Goal: Task Accomplishment & Management: Manage account settings

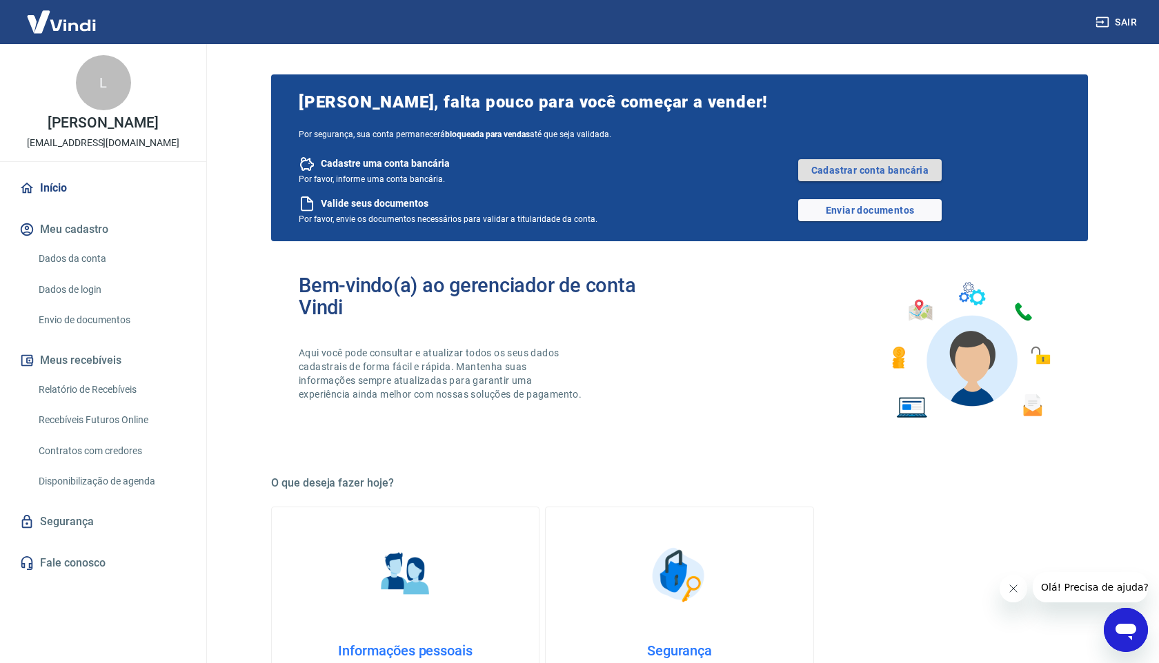
click at [874, 175] on link "Cadastrar conta bancária" at bounding box center [869, 170] width 143 height 22
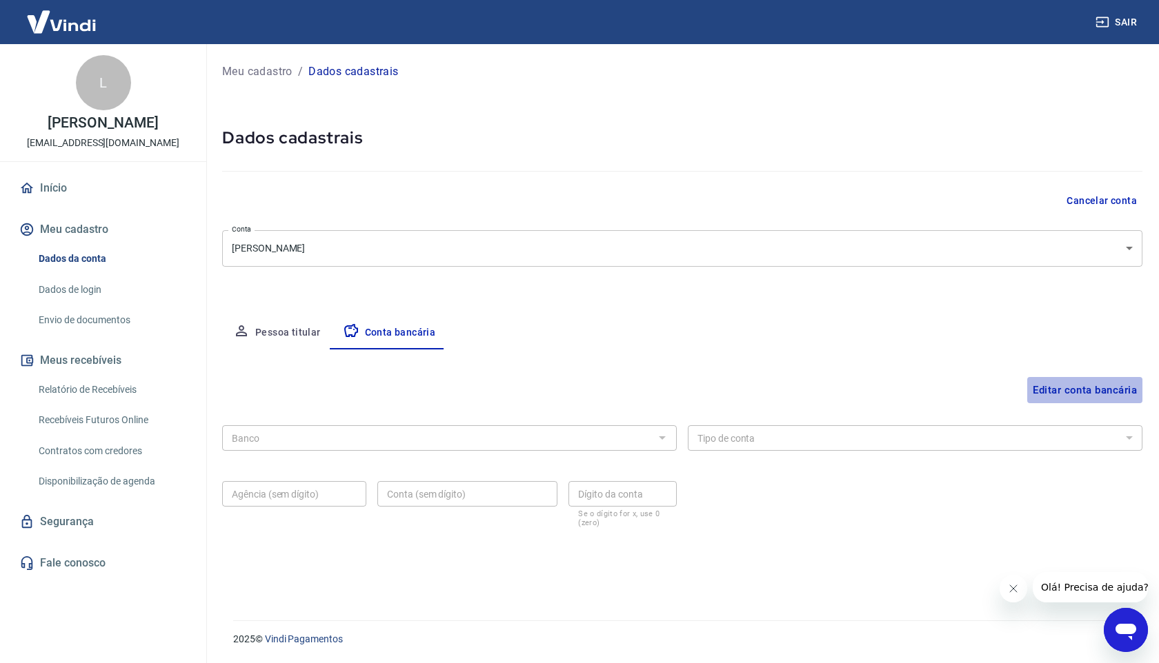
click at [1056, 390] on button "Editar conta bancária" at bounding box center [1084, 390] width 115 height 26
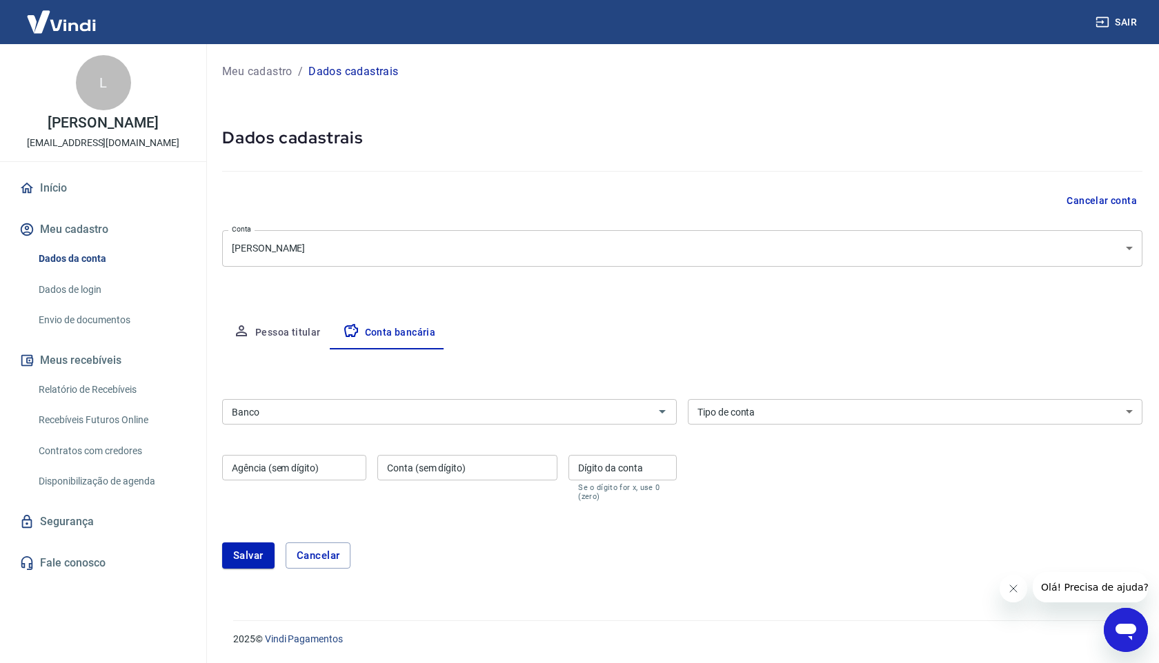
click at [306, 417] on input "Banco" at bounding box center [437, 411] width 423 height 17
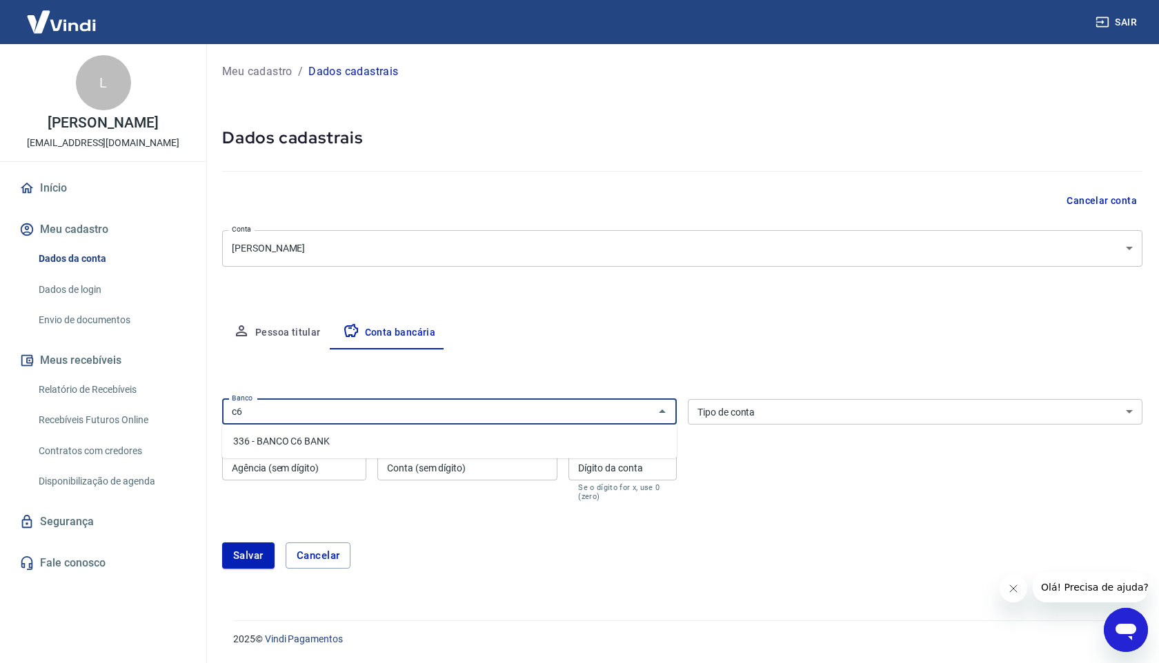
click at [277, 441] on li "336 - BANCO C6 BANK" at bounding box center [449, 441] width 455 height 23
type input "336 - BANCO C6 BANK"
click at [274, 468] on input "Agência (sem dígito)" at bounding box center [294, 468] width 144 height 26
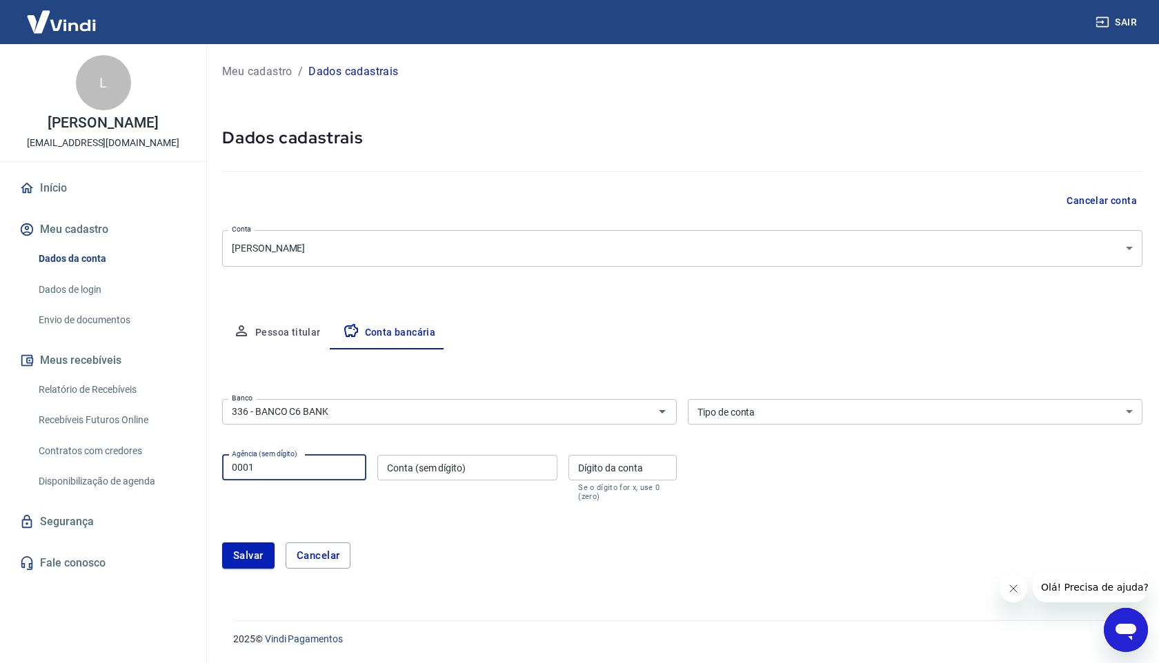
type input "0001"
click at [499, 475] on input "Conta (sem dígito)" at bounding box center [467, 468] width 180 height 26
type input "39452325"
click at [599, 473] on input "Dígito da conta" at bounding box center [622, 468] width 108 height 26
type input "3"
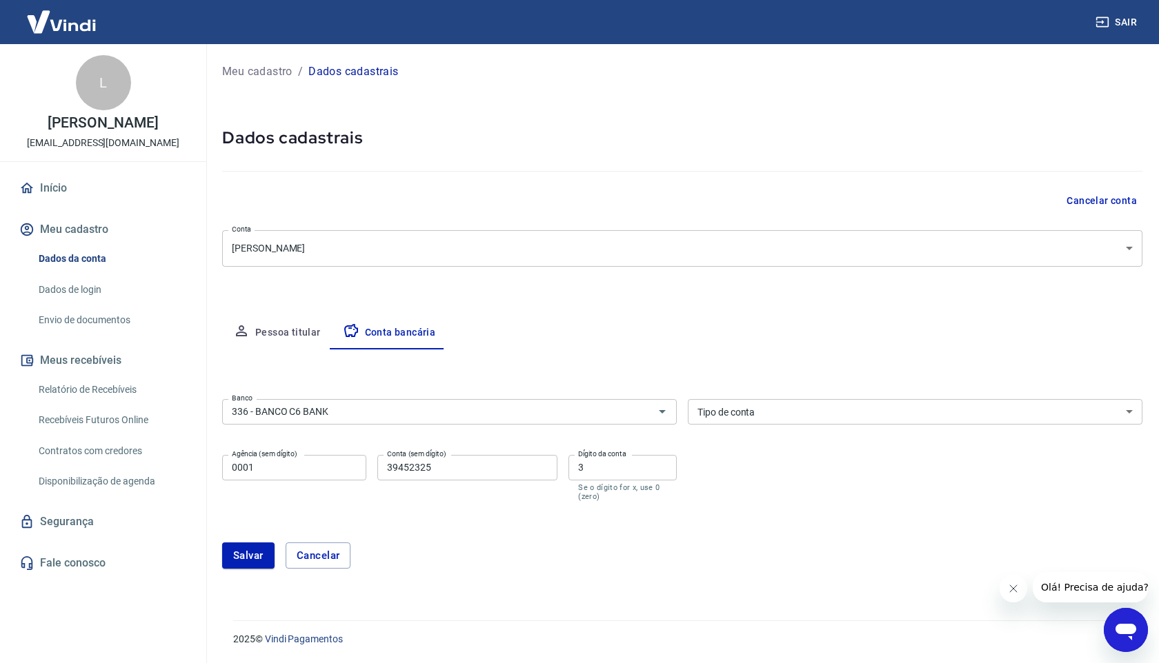
click at [632, 536] on div "Salvar Cancelar" at bounding box center [682, 555] width 920 height 59
click at [771, 405] on select "Conta Corrente Conta Poupança" at bounding box center [915, 412] width 455 height 26
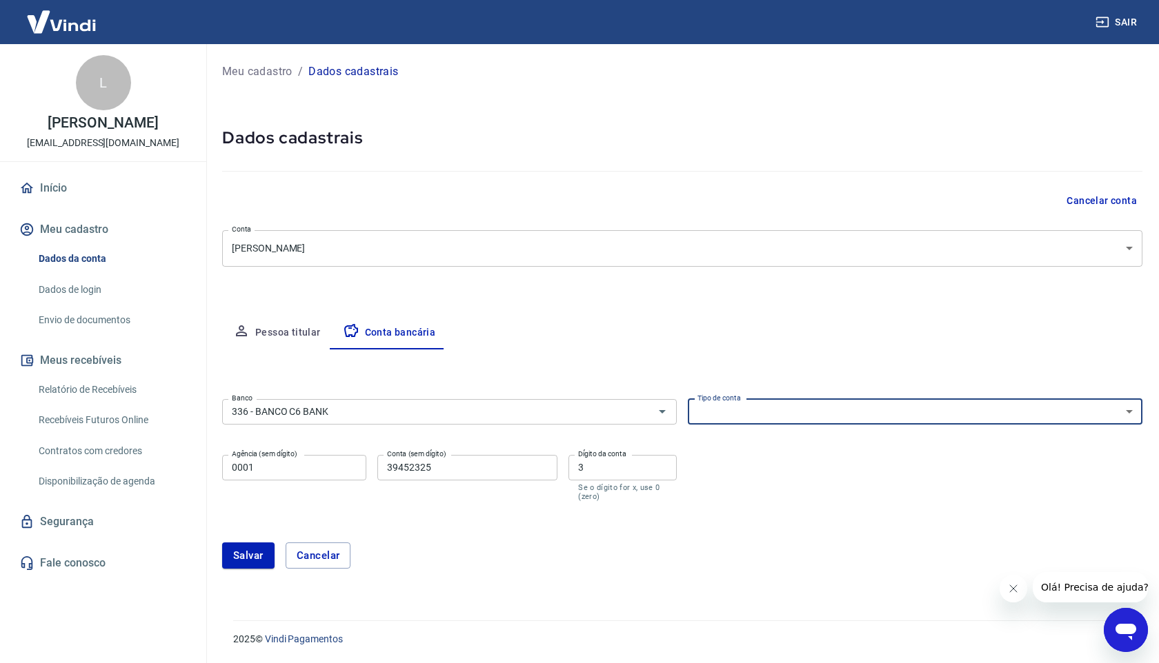
select select "1"
click at [688, 399] on select "Conta Corrente Conta Poupança" at bounding box center [915, 412] width 455 height 26
click at [236, 555] on button "Salvar" at bounding box center [248, 556] width 52 height 26
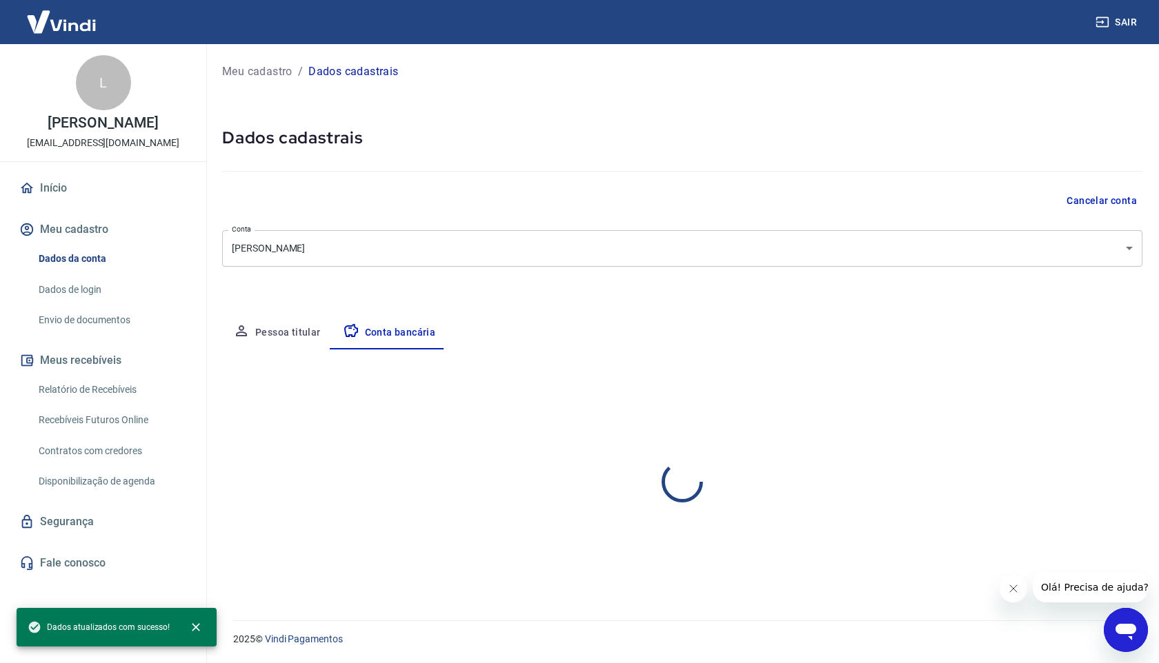
select select "1"
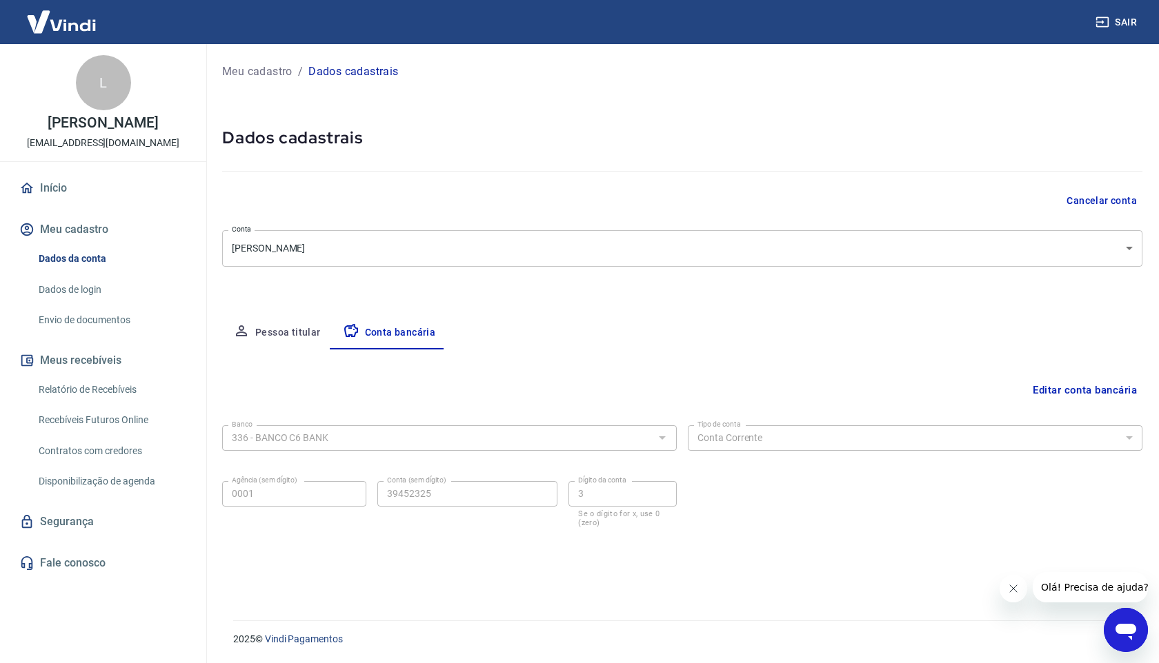
click at [108, 275] on div "Dados da conta Dados de login Envio de documentos" at bounding box center [103, 290] width 173 height 90
click at [91, 286] on link "Dados de login" at bounding box center [111, 290] width 157 height 28
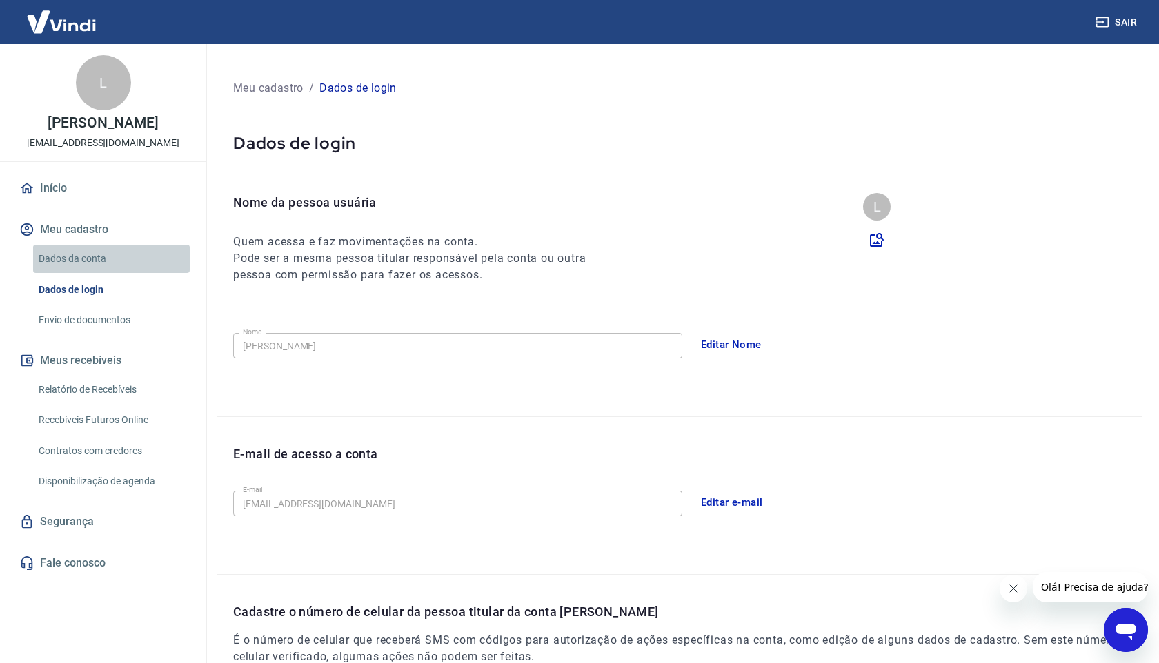
click at [63, 261] on link "Dados da conta" at bounding box center [111, 259] width 157 height 28
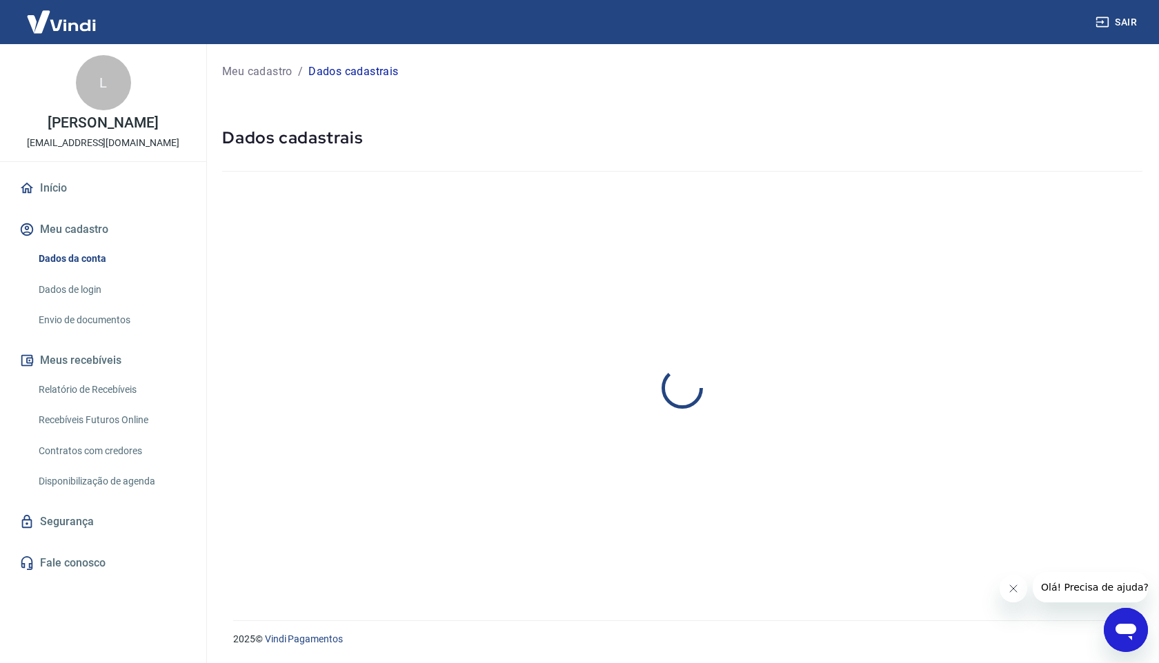
select select "GO"
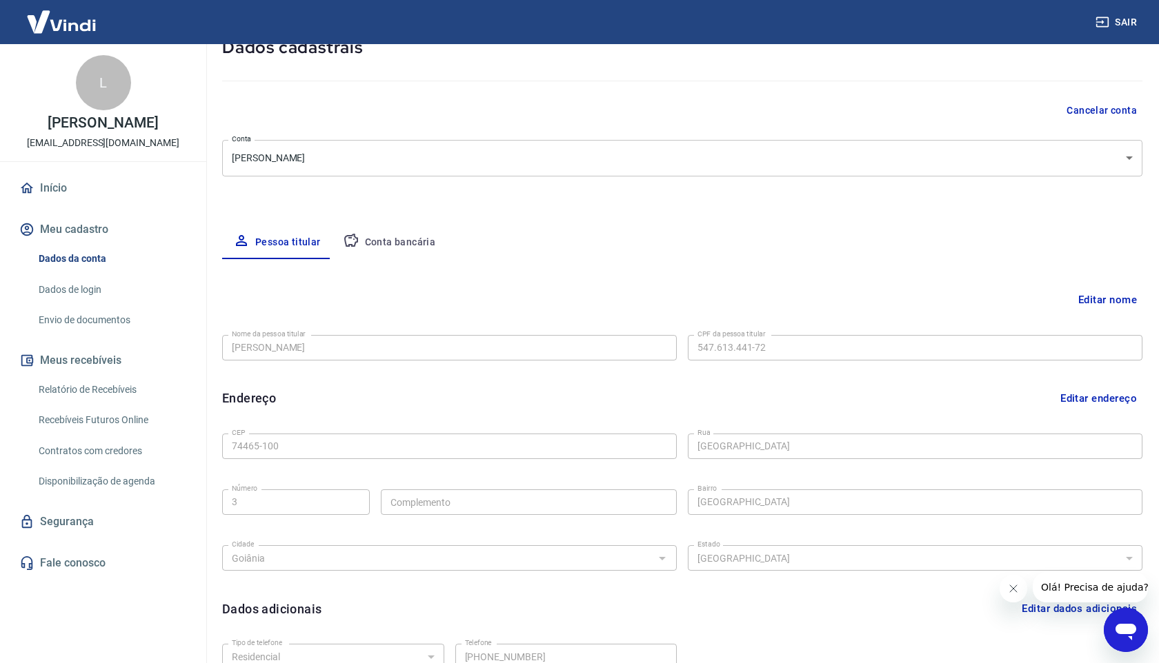
scroll to position [219, 0]
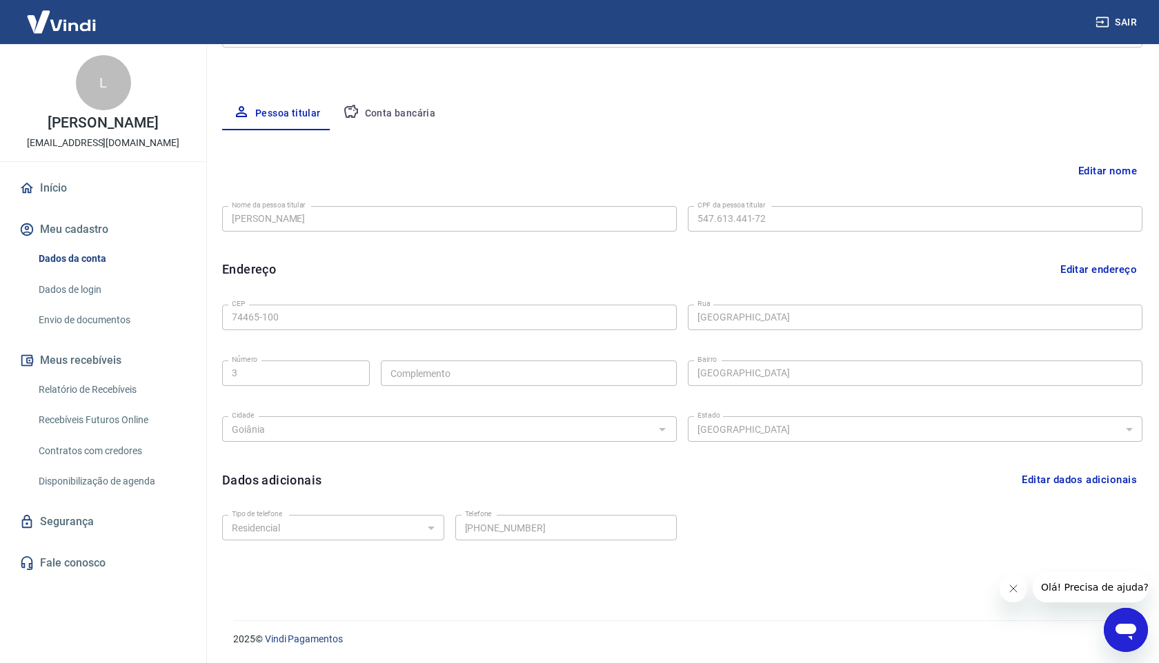
click at [50, 288] on link "Dados de login" at bounding box center [111, 290] width 157 height 28
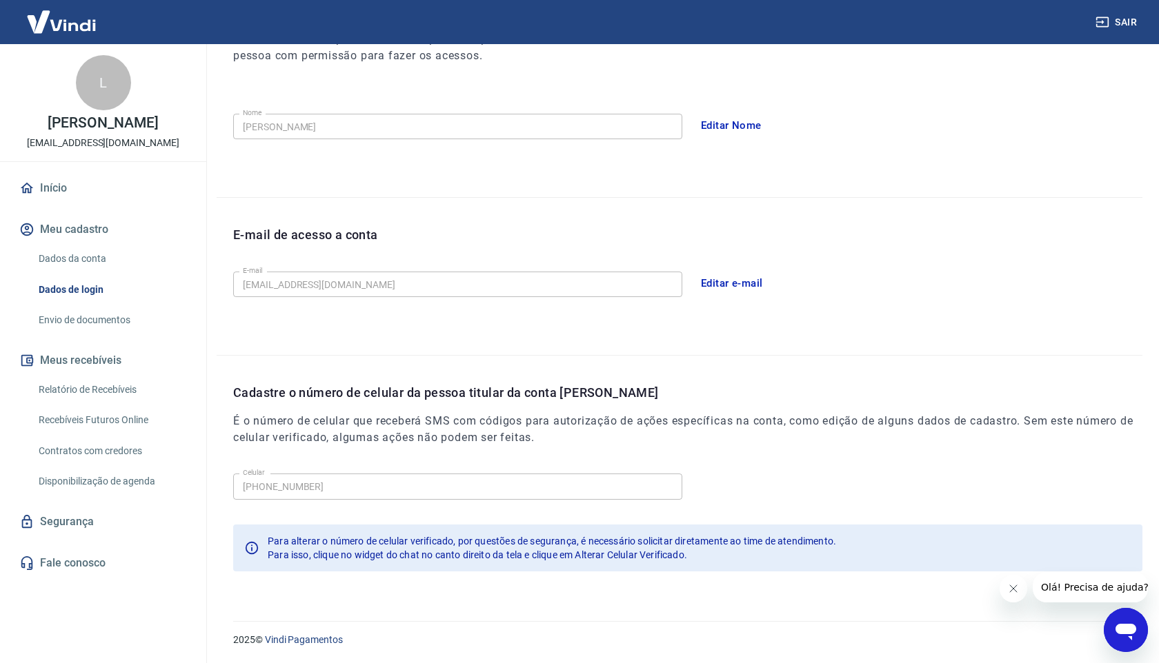
click at [59, 326] on link "Envio de documentos" at bounding box center [111, 320] width 157 height 28
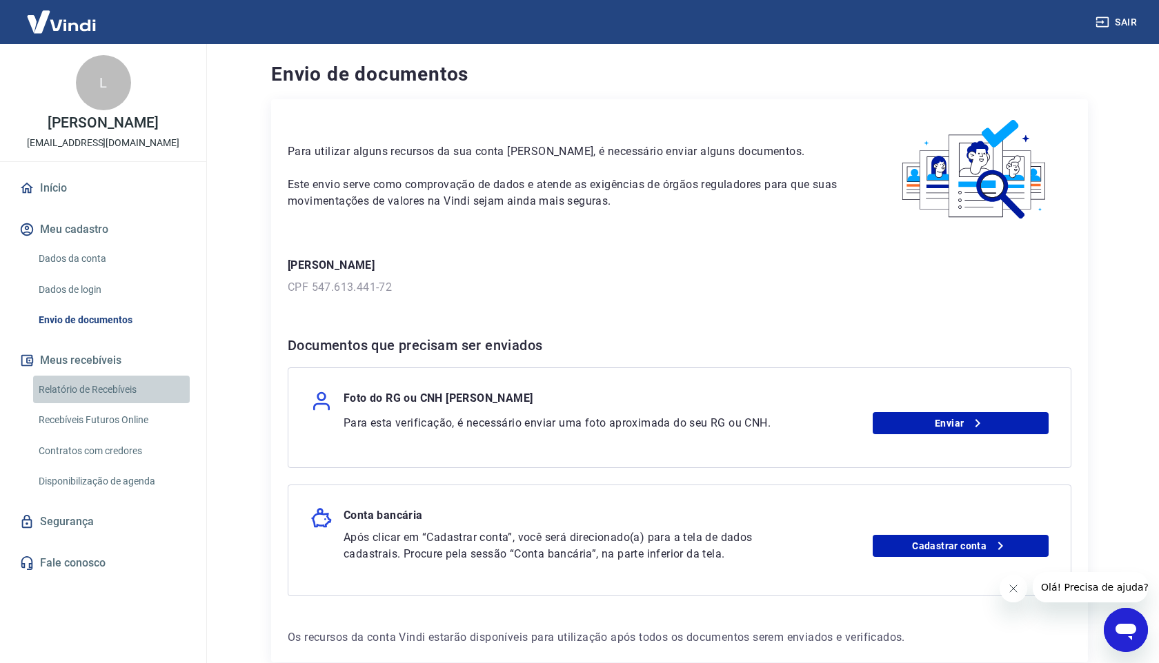
click at [90, 393] on link "Relatório de Recebíveis" at bounding box center [111, 390] width 157 height 28
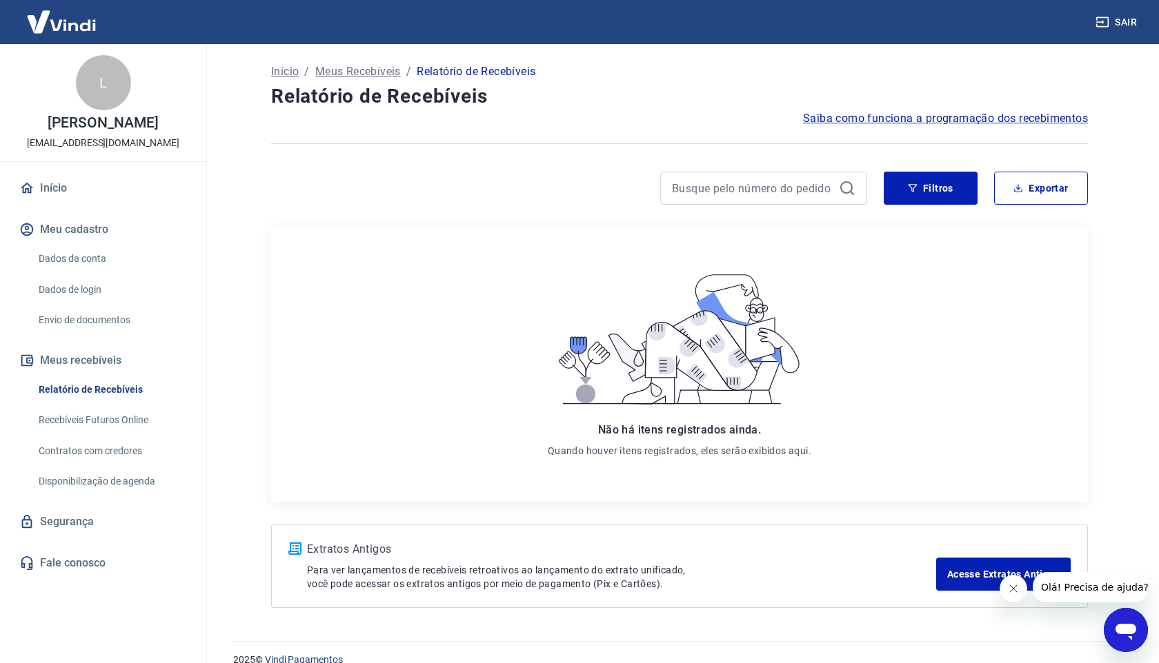
scroll to position [21, 0]
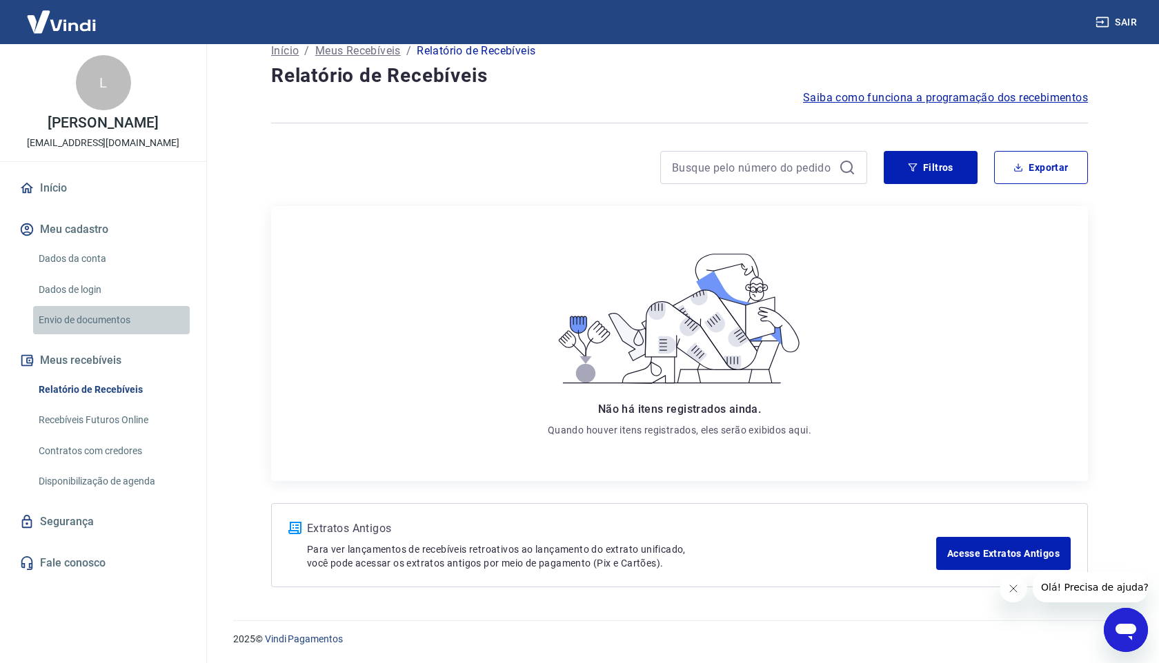
click at [43, 317] on link "Envio de documentos" at bounding box center [111, 320] width 157 height 28
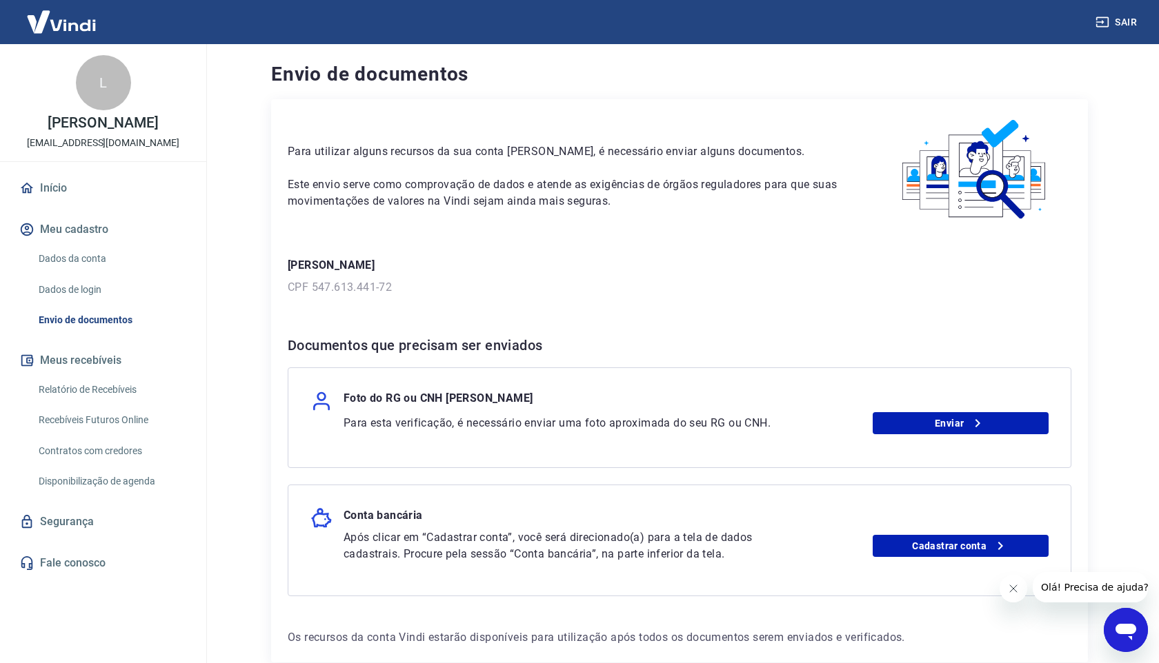
scroll to position [75, 0]
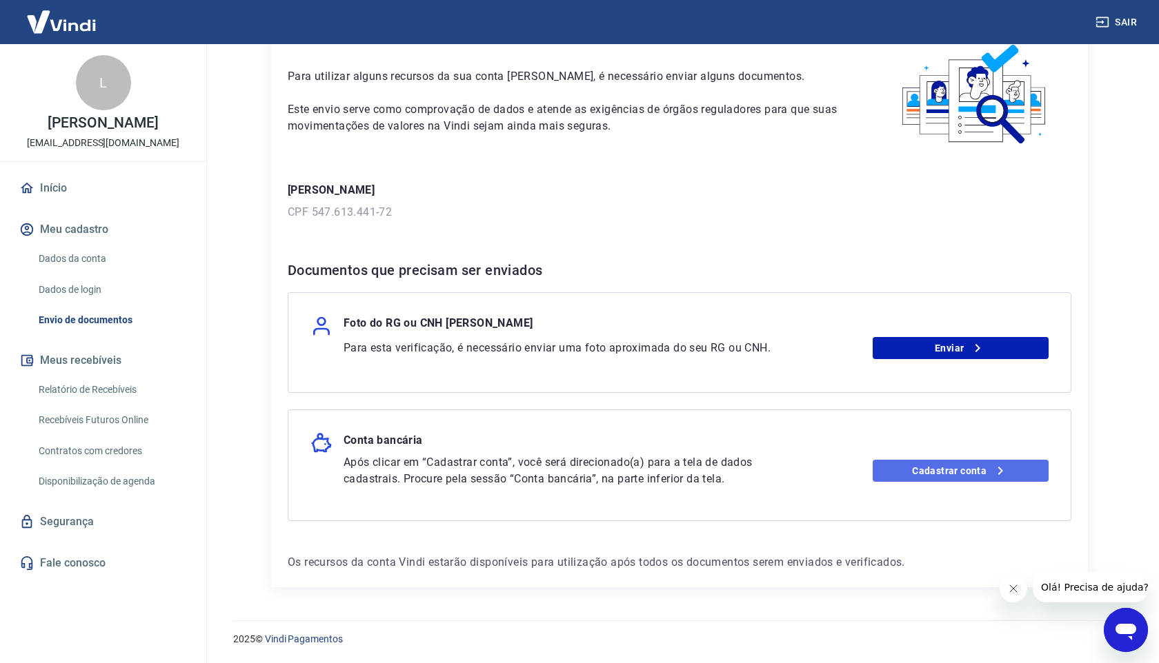
click at [952, 470] on link "Cadastrar conta" at bounding box center [960, 471] width 177 height 22
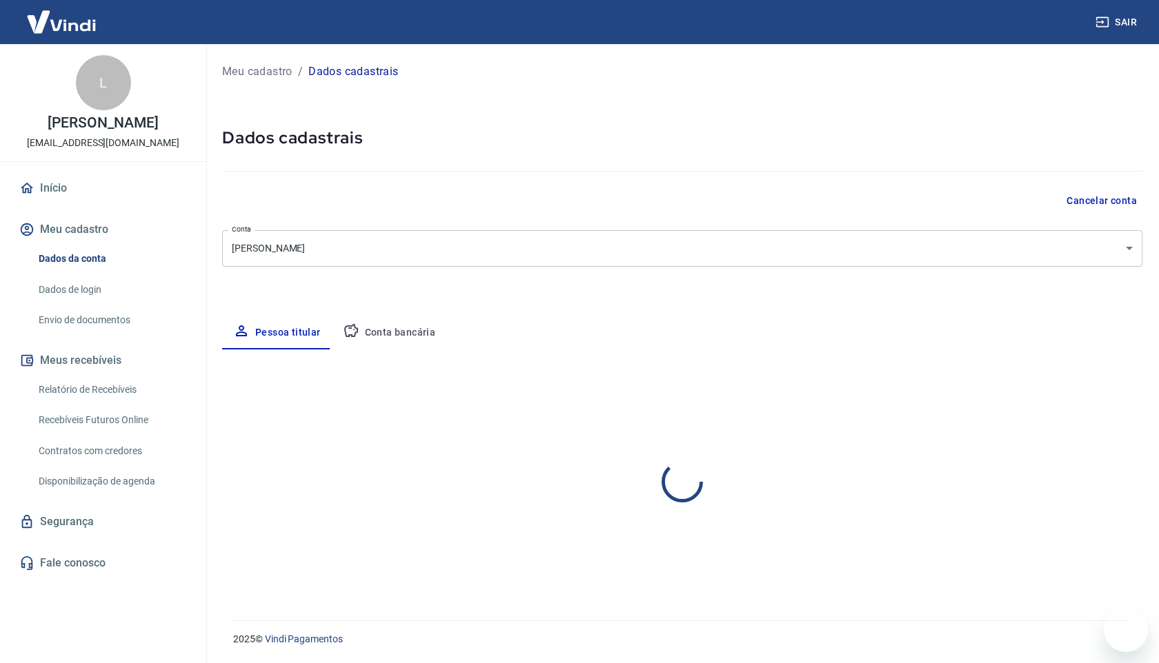
select select "GO"
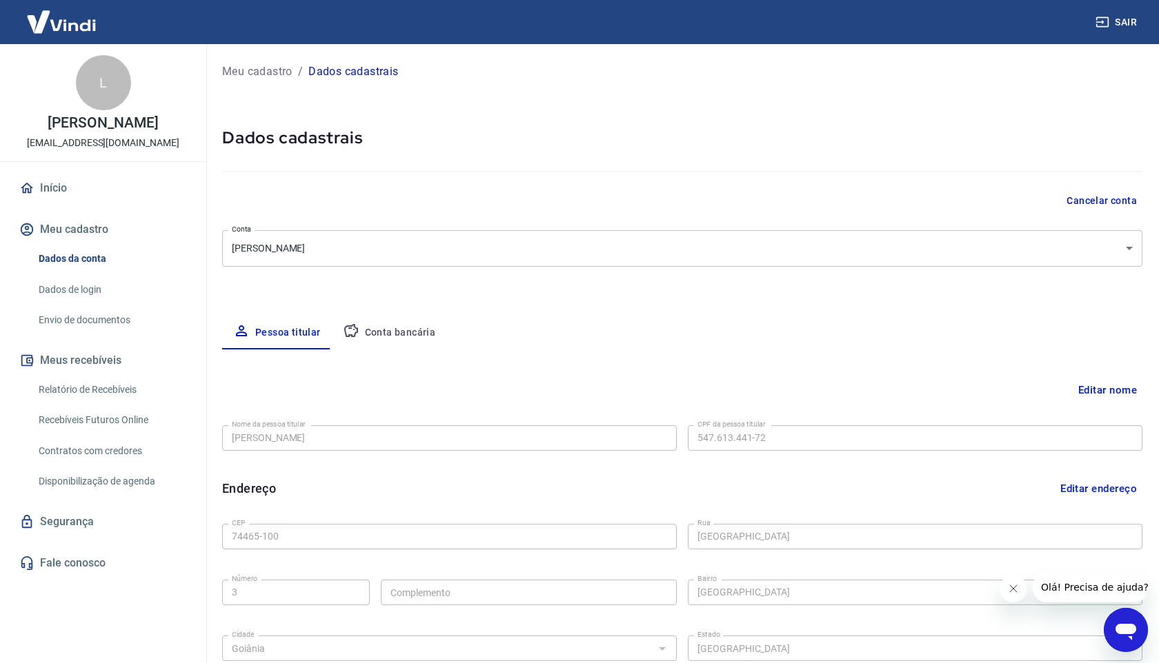
click at [377, 332] on button "Conta bancária" at bounding box center [389, 333] width 115 height 33
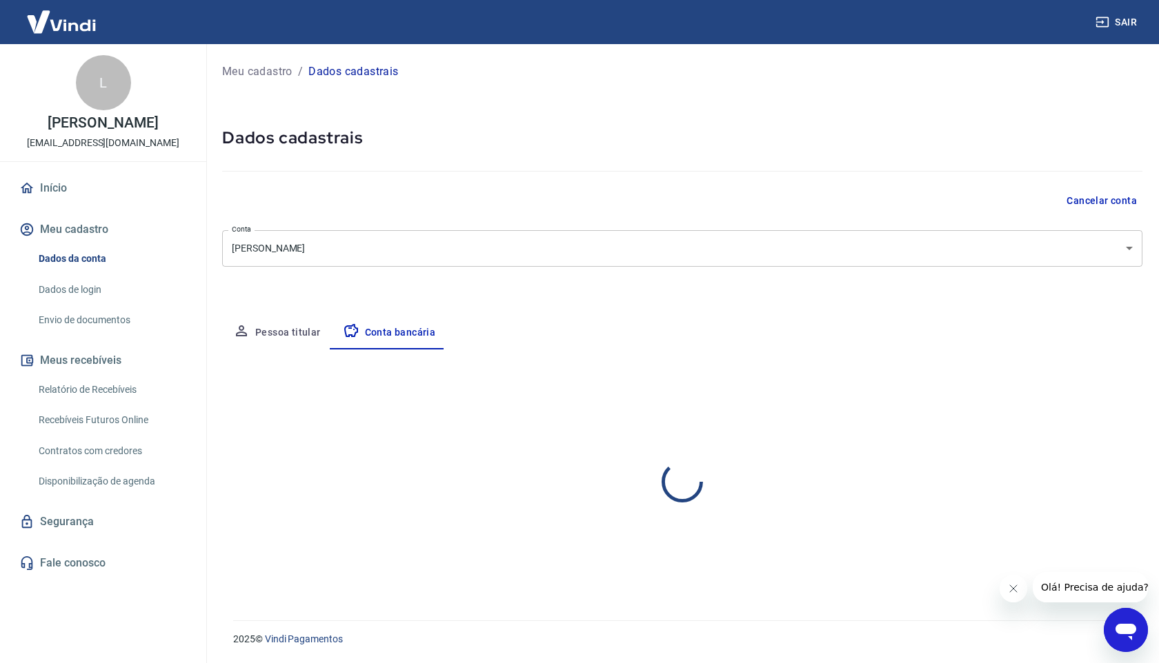
select select "1"
click at [77, 485] on link "Disponibilização de agenda" at bounding box center [111, 482] width 157 height 28
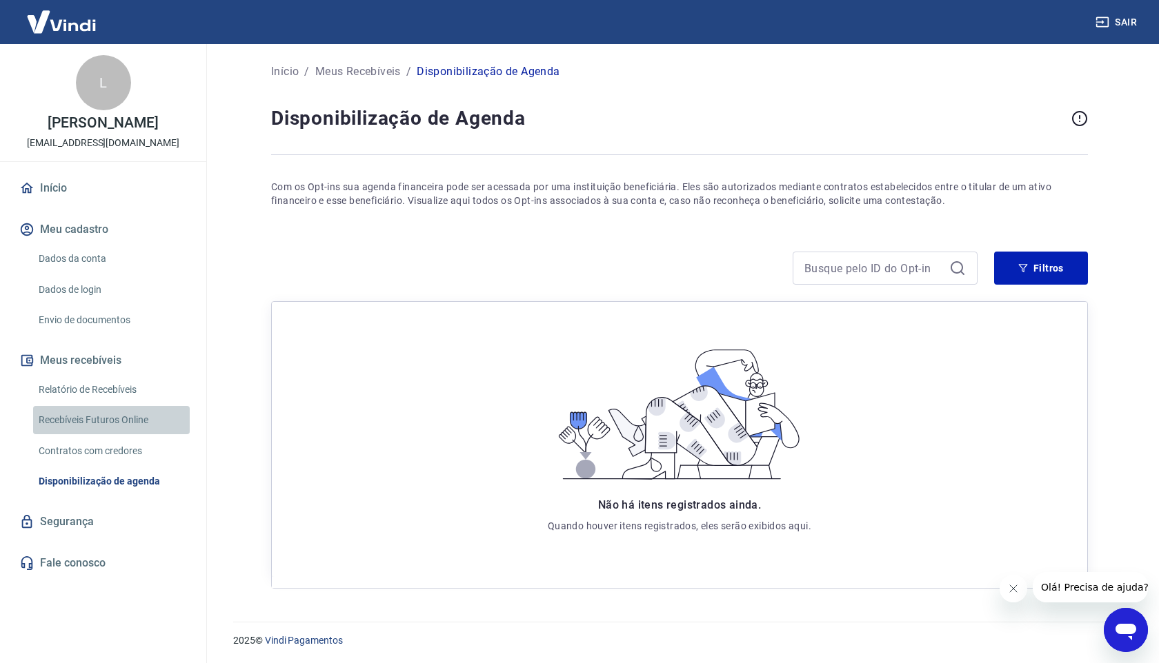
click at [89, 421] on link "Recebíveis Futuros Online" at bounding box center [111, 420] width 157 height 28
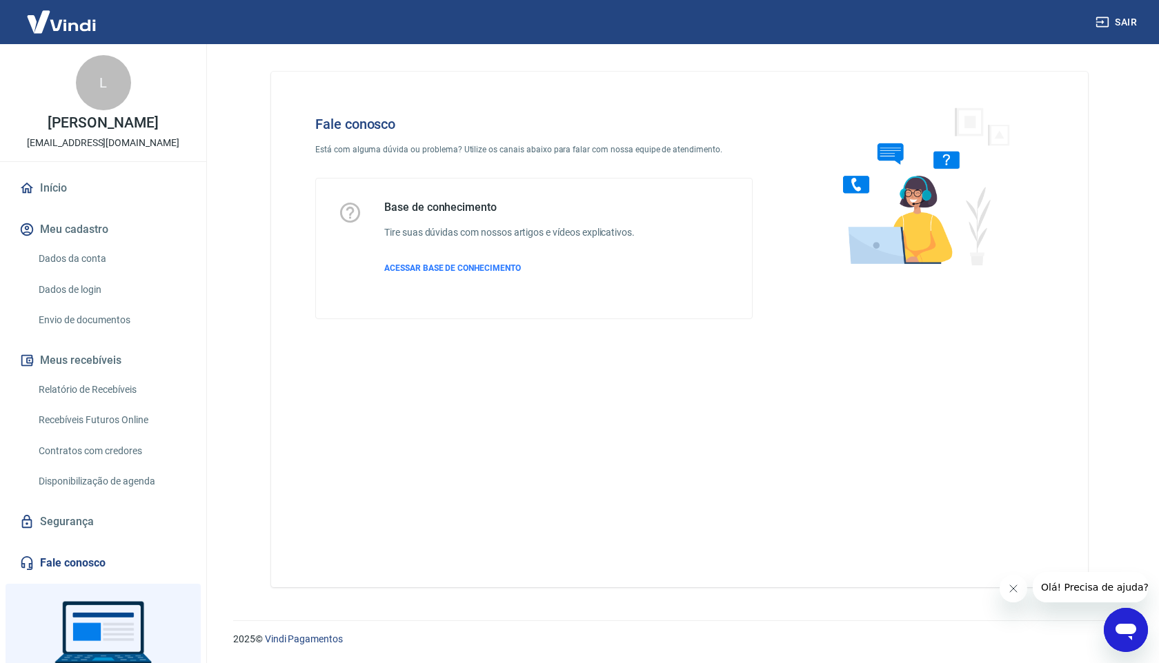
click at [1071, 588] on span "Olá! Precisa de ajuda?" at bounding box center [1095, 587] width 108 height 11
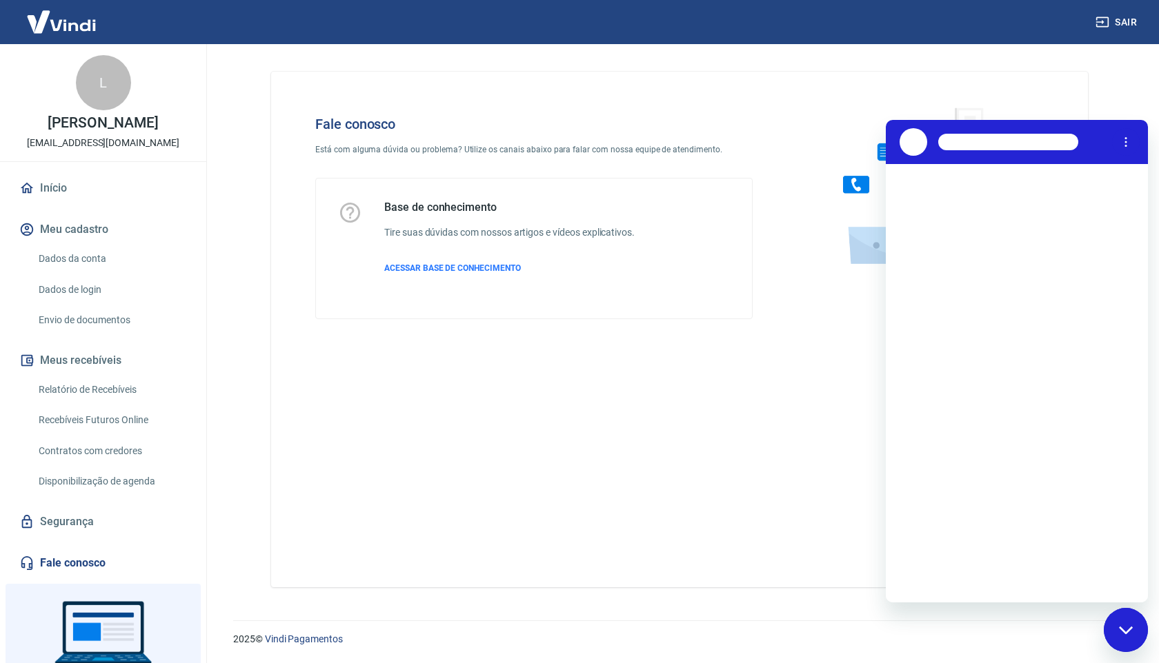
click at [1126, 640] on div "Fechar janela de mensagens" at bounding box center [1125, 630] width 41 height 41
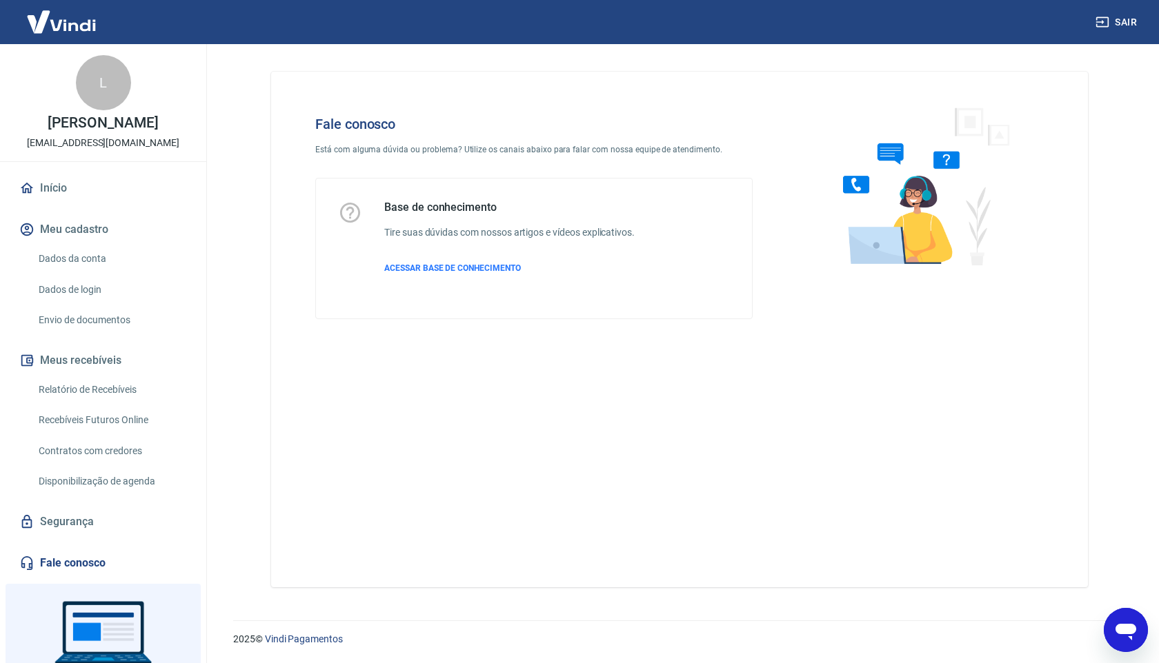
click at [1126, 639] on icon "Abrir janela de mensagens" at bounding box center [1125, 630] width 25 height 25
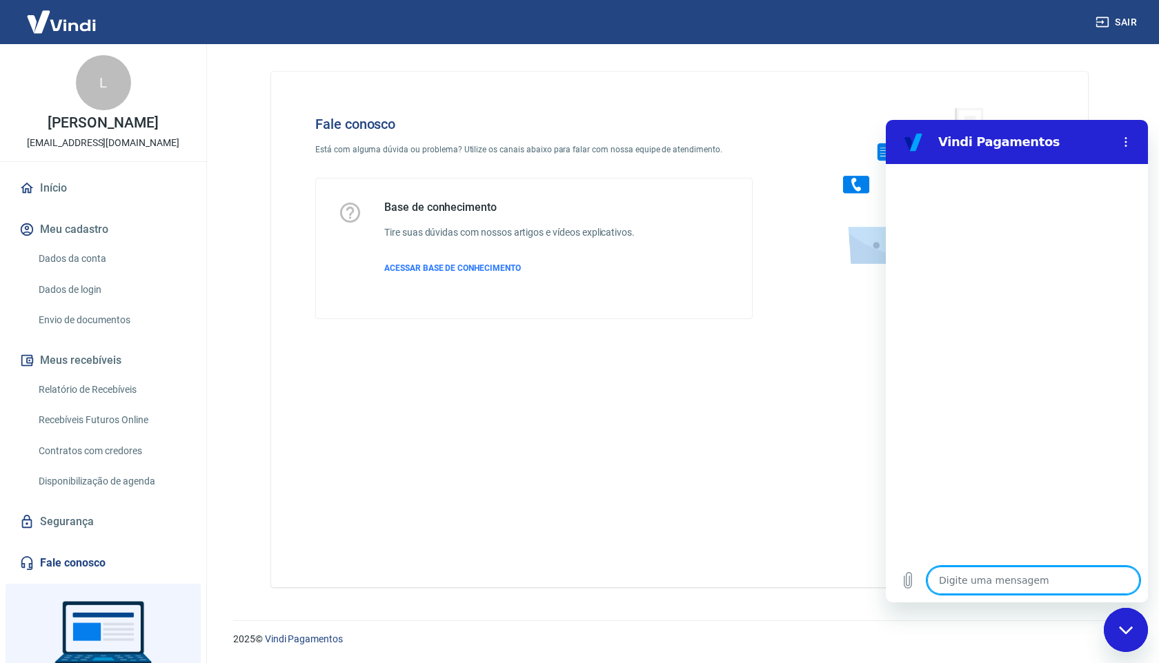
click at [1004, 579] on textarea at bounding box center [1033, 581] width 212 height 28
type textarea "O"
type textarea "x"
type textarea "Ol"
type textarea "x"
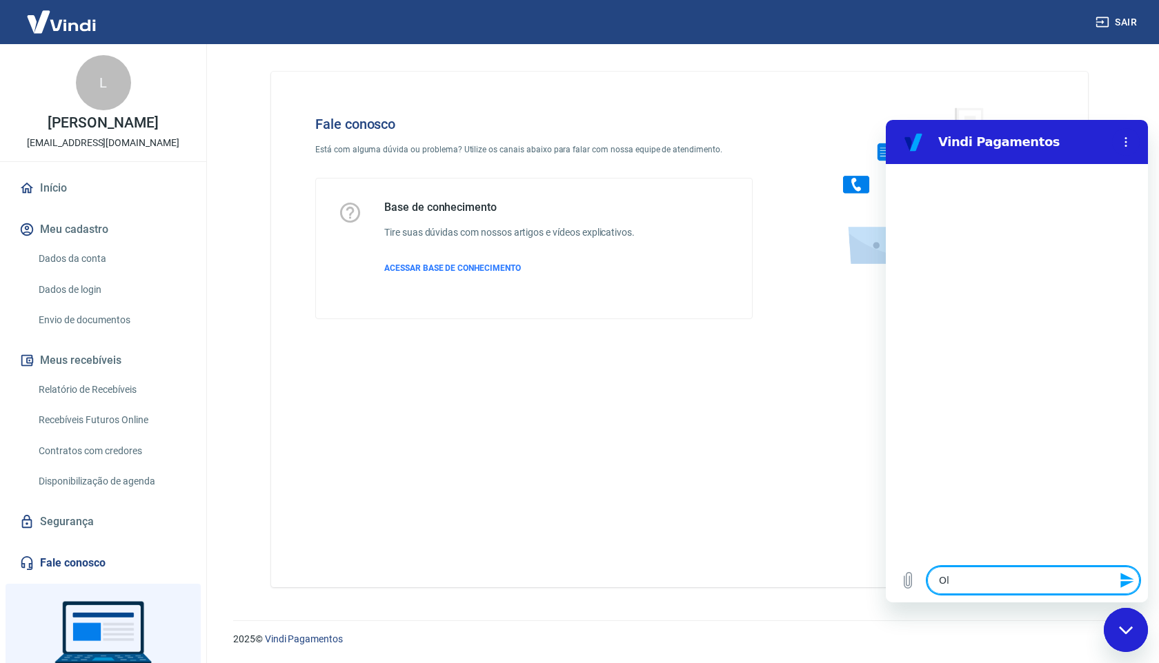
type textarea "Ol'"
type textarea "x"
type textarea "Olá"
type textarea "x"
type textarea "Olá"
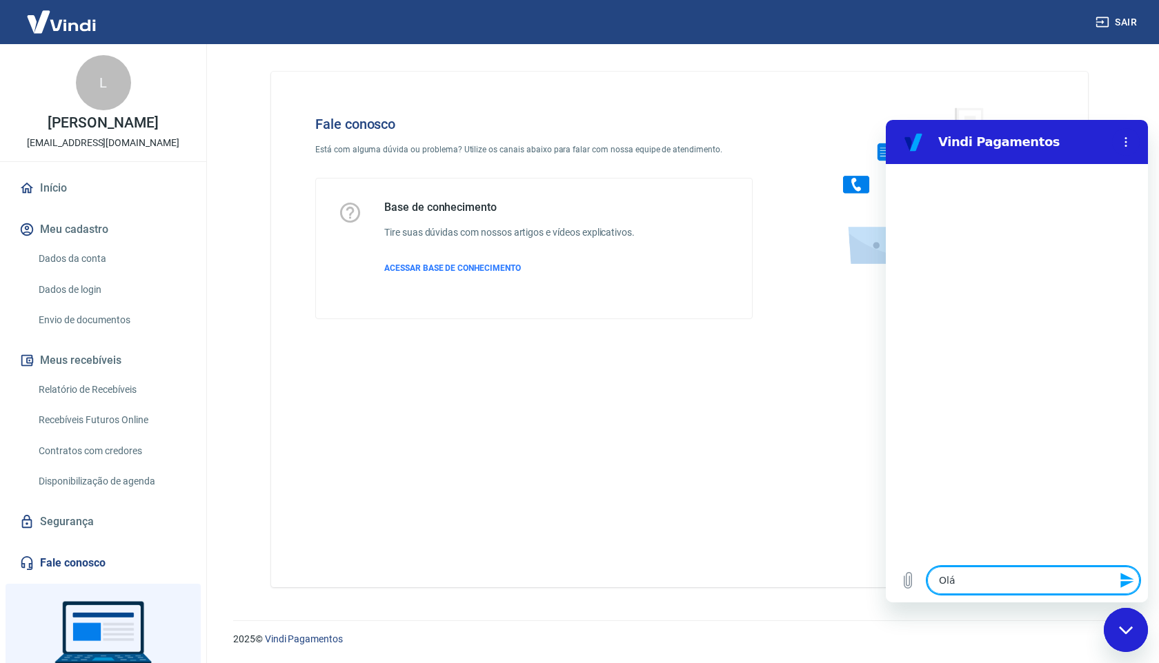
type textarea "x"
type textarea "Olá B"
type textarea "x"
type textarea "Olá Bo"
type textarea "x"
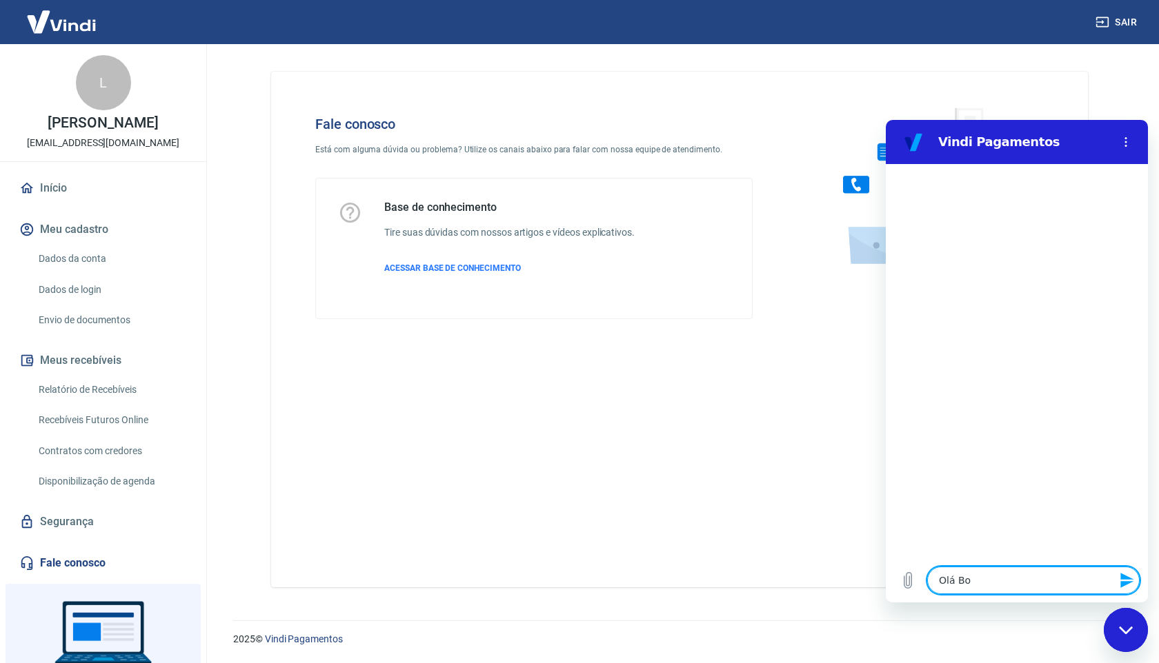
type textarea "Olá Bom"
type textarea "x"
type textarea "Olá Bomd"
type textarea "x"
type textarea "Olá Bomd a"
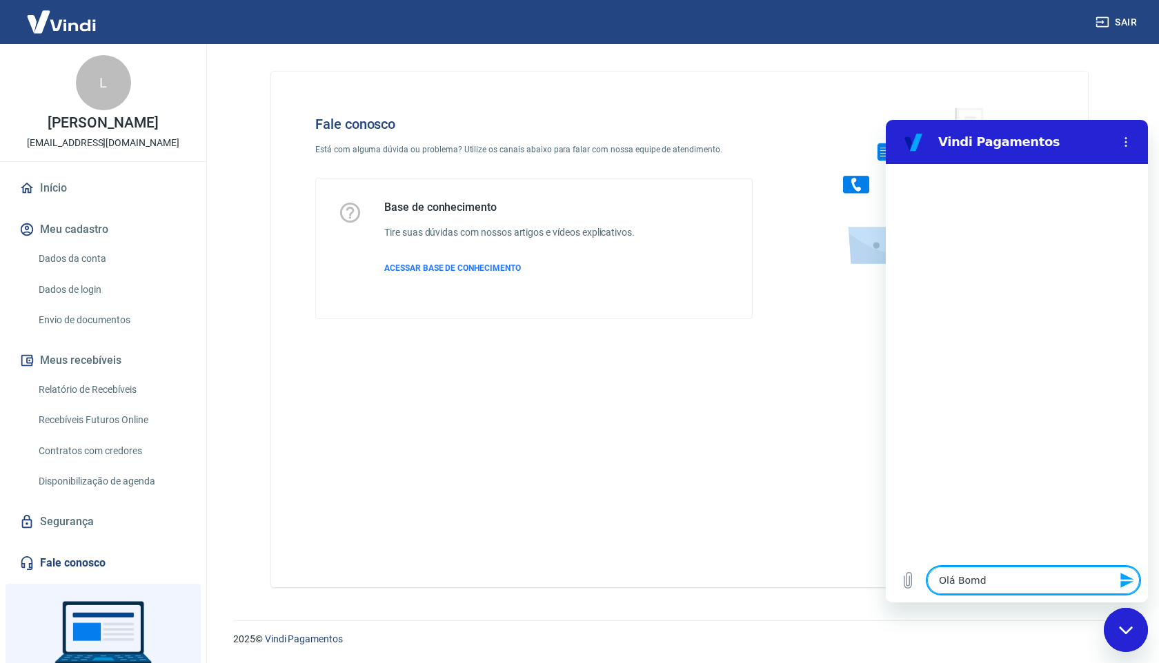
type textarea "x"
type textarea "Olá Bomd a"
type textarea "x"
type textarea "Olá Bomd a"
type textarea "x"
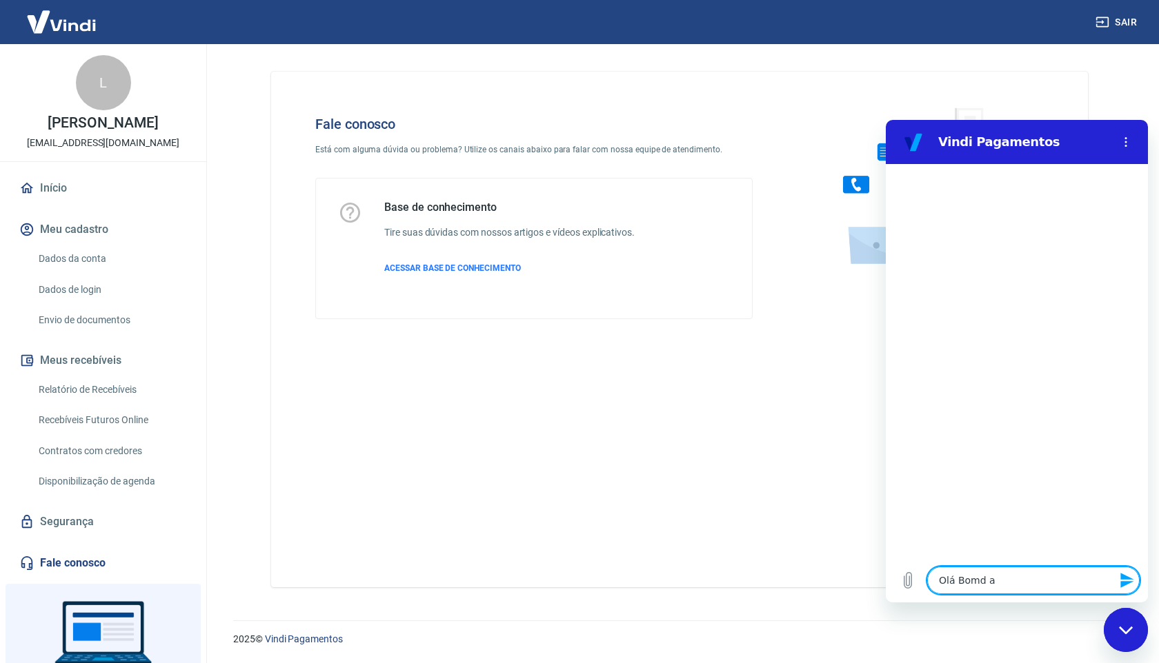
type textarea "Olá Bomd"
type textarea "x"
type textarea "Olá Bomd"
type textarea "x"
type textarea "Olá Bom"
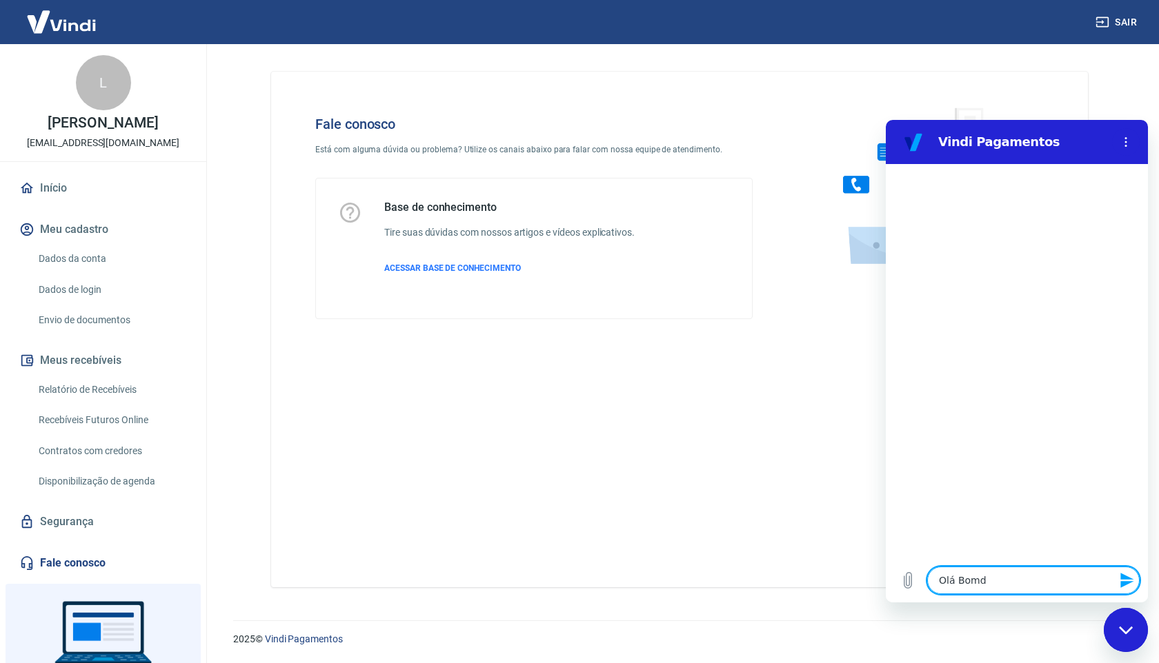
type textarea "x"
type textarea "Olá Bom"
type textarea "x"
type textarea "Olá Bom d"
type textarea "x"
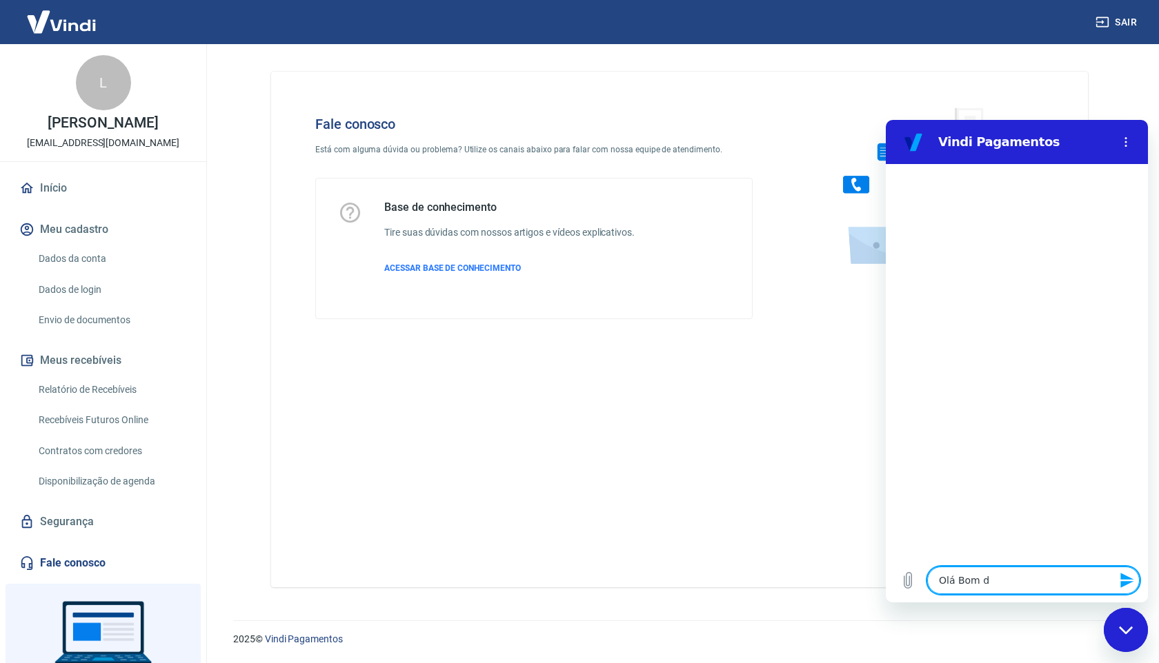
type textarea "Olá Bom di"
type textarea "x"
type textarea "Olá Bom dia"
type textarea "x"
type textarea "Olá Bom diaa"
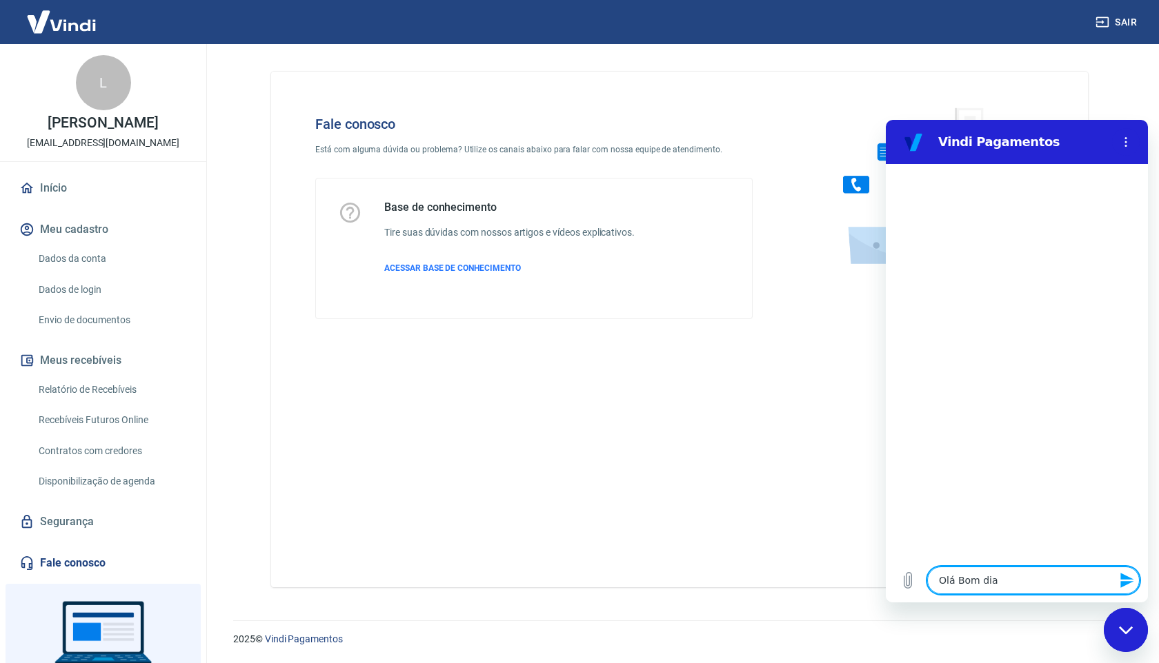
type textarea "x"
type textarea "Olá Bom diaa"
type textarea "x"
type textarea "Olá Bom diaa T"
type textarea "x"
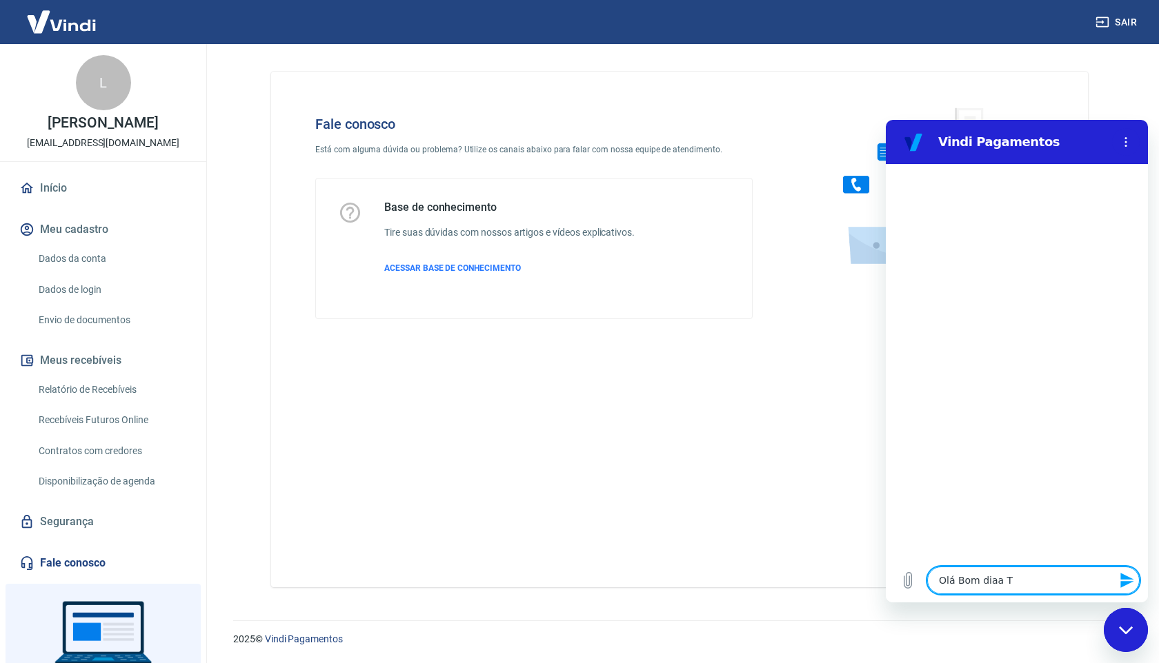
type textarea "Olá Bom diaa Tu"
type textarea "x"
type textarea "Olá Bom diaa Tud"
type textarea "x"
type textarea "Olá Bom diaa Tudo"
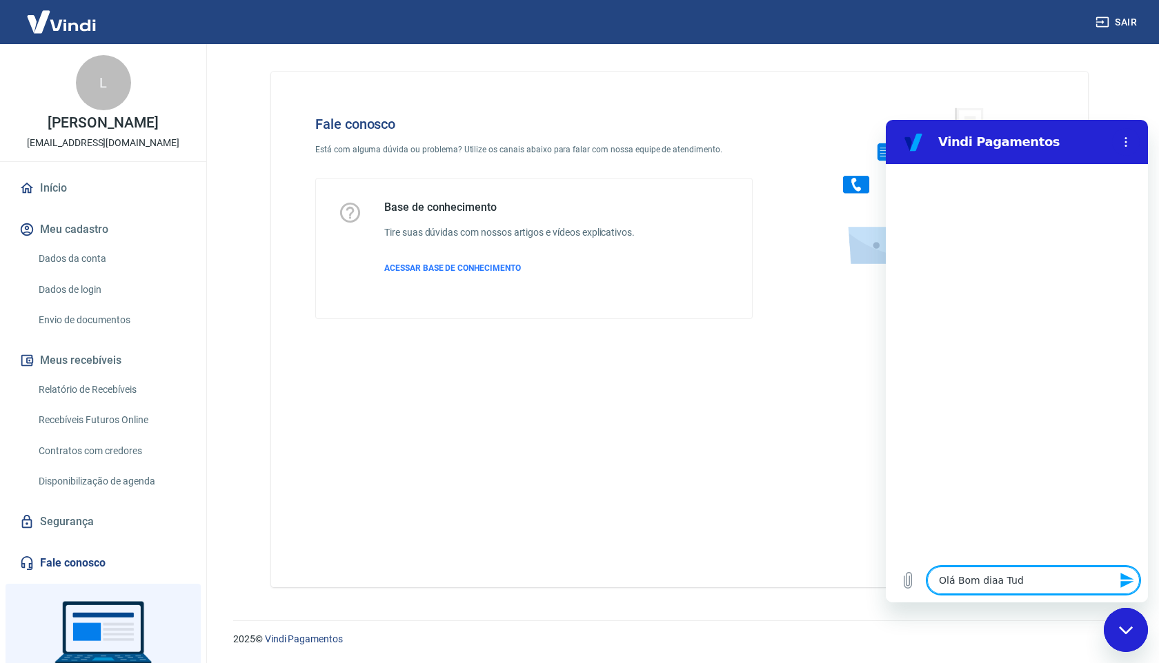
type textarea "x"
type textarea "Olá Bom diaa Tudo"
type textarea "x"
type textarea "Olá Bom diaa Tudo v"
type textarea "x"
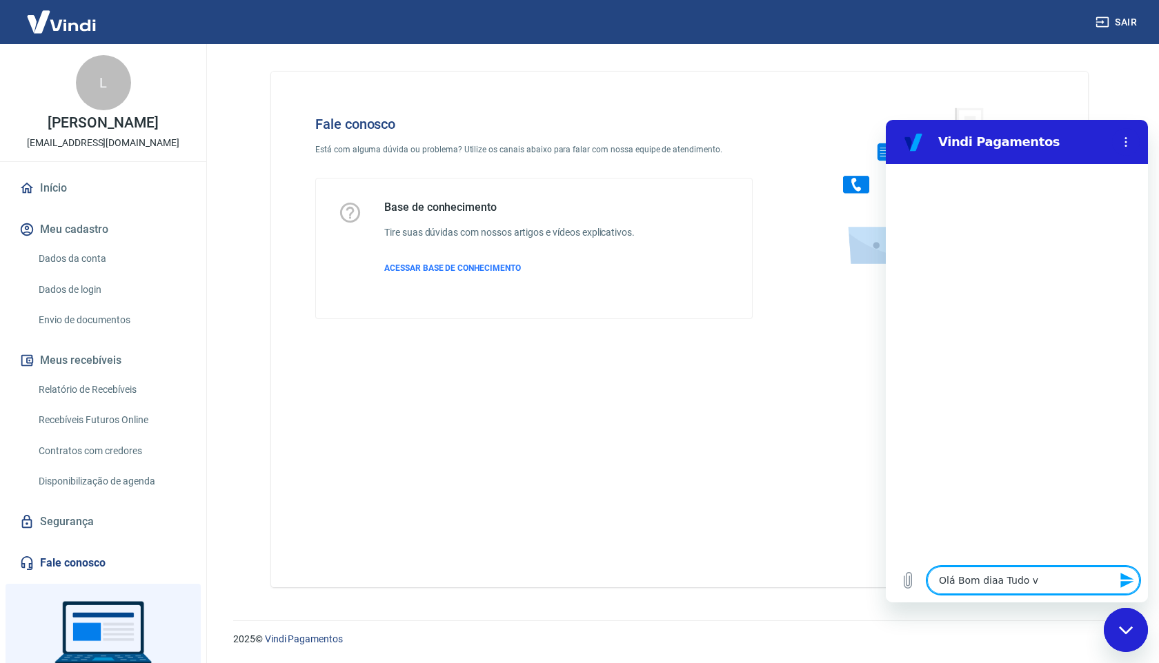
type textarea "Olá Bom diaa Tudo ve"
type textarea "x"
type textarea "Olá Bom diaa Tudo v"
type textarea "x"
type textarea "Olá Bom diaa Tudo"
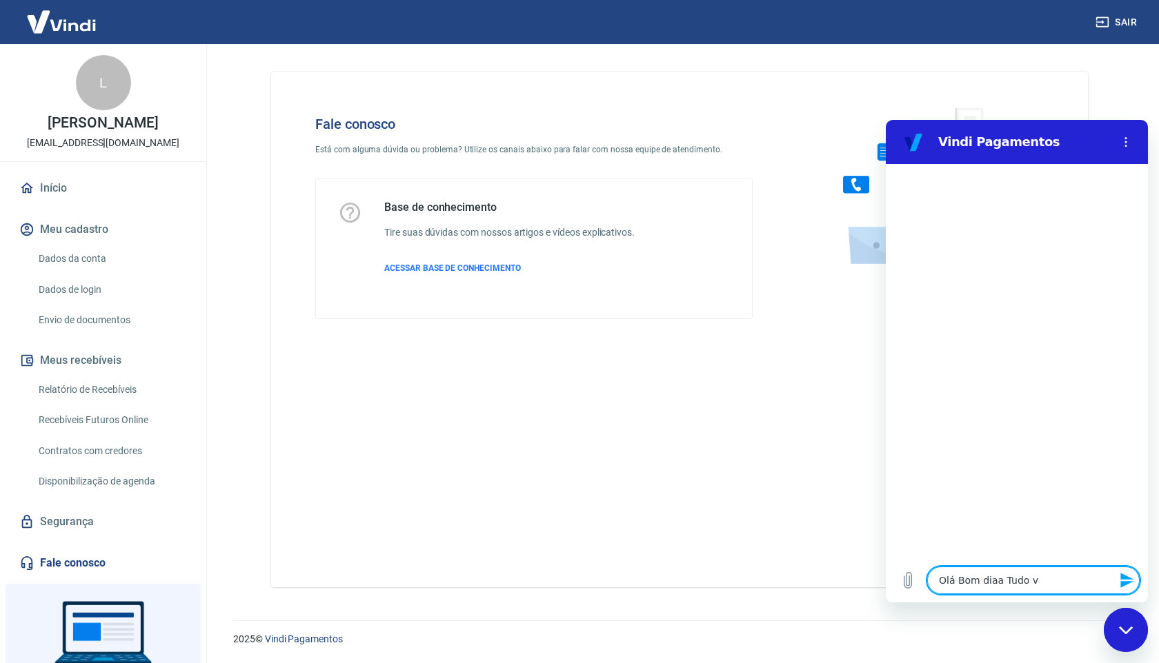
type textarea "x"
type textarea "Olá Bom diaa Tudo b"
type textarea "x"
type textarea "Olá Bom diaa Tudo be"
type textarea "x"
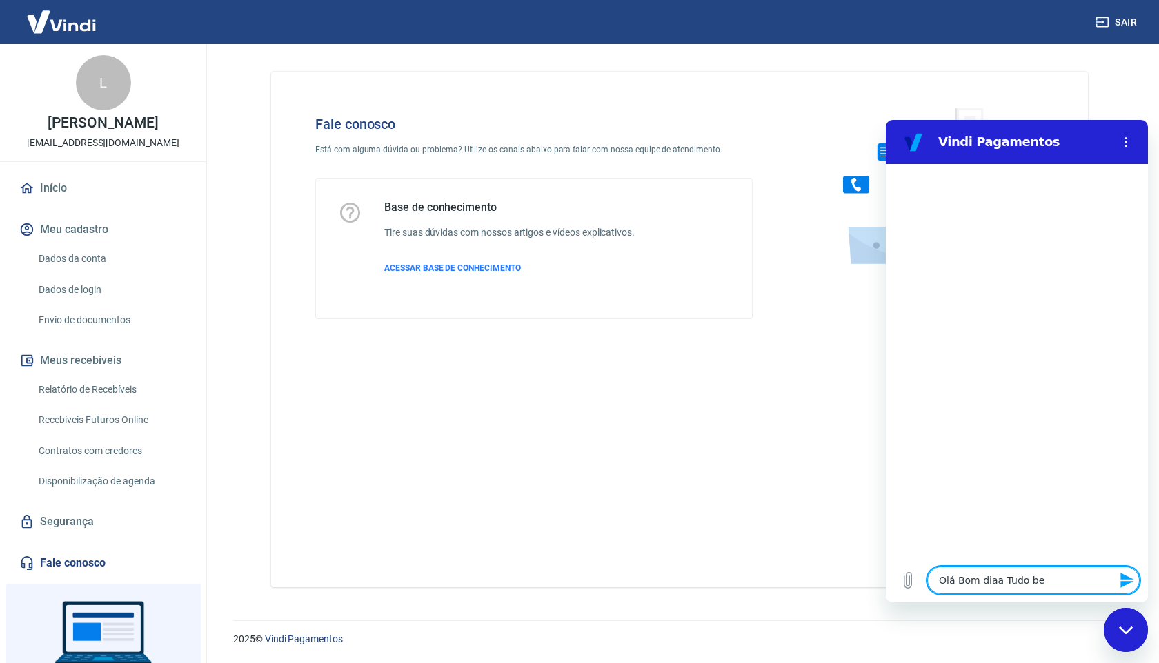
type textarea "Olá Bom diaa Tudo bem"
type textarea "x"
type textarea "Olá Bom diaa Tudo bem"
type textarea "x"
type textarea "Olá Bom diaa Tudo bem ?"
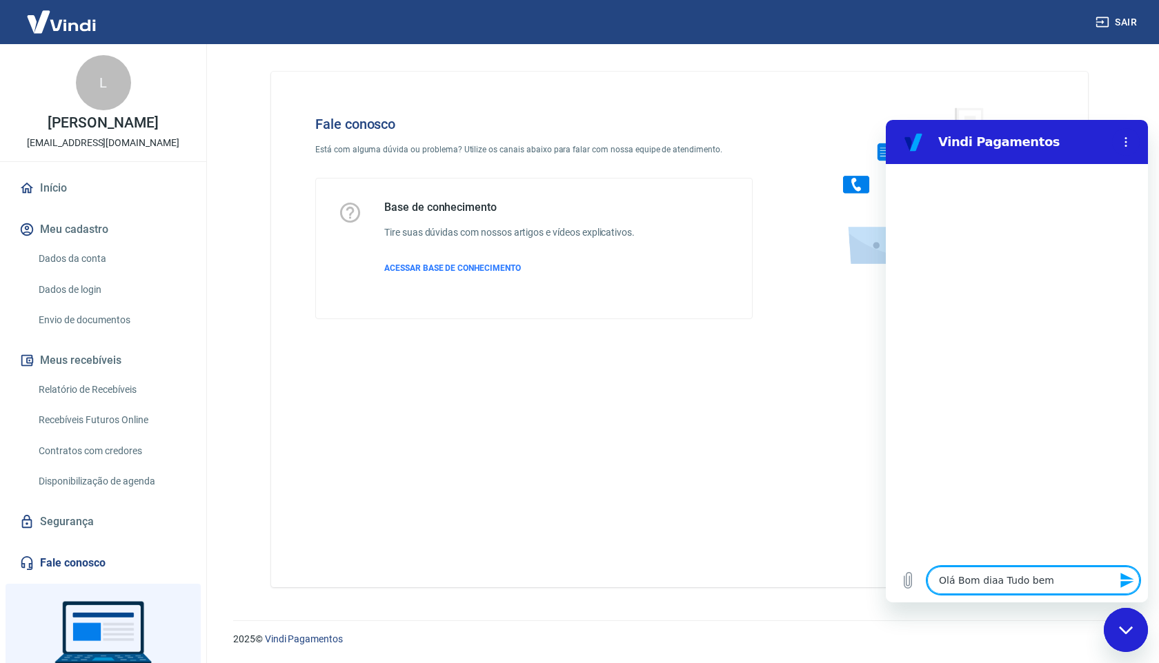
type textarea "x"
type textarea "Olá Bom diaa Tudo bem ?"
type textarea "x"
click at [972, 566] on div "Digite uma mensagem x" at bounding box center [1017, 581] width 262 height 44
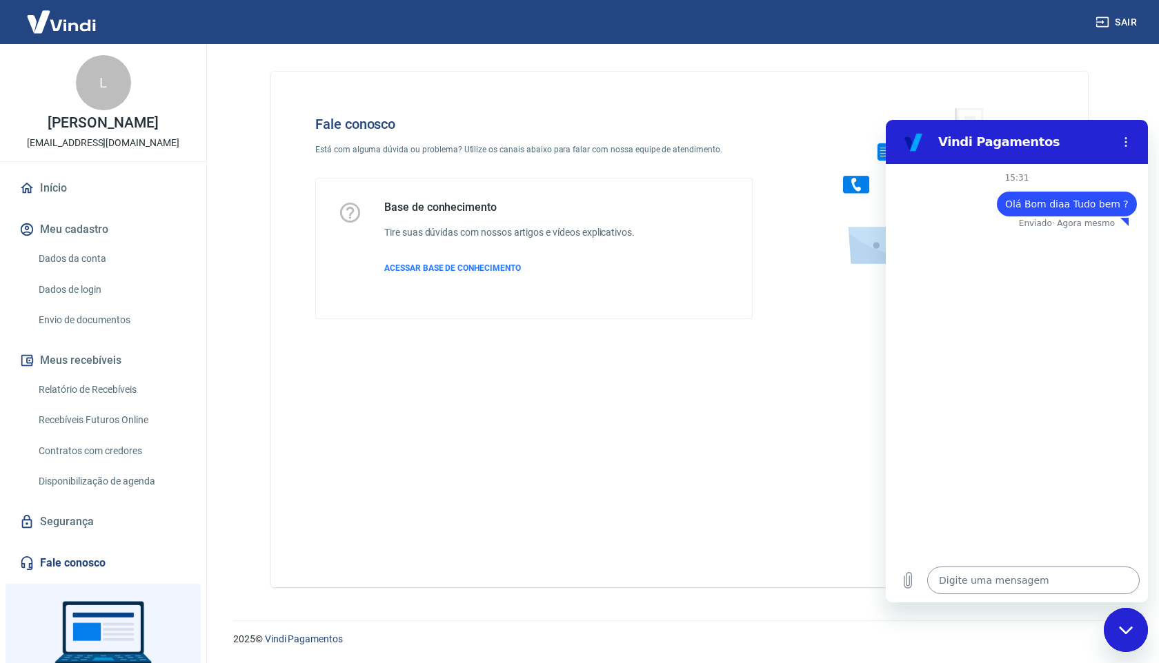
click at [966, 577] on textarea at bounding box center [1033, 581] width 212 height 28
type textarea "G"
type textarea "x"
type textarea "Go"
type textarea "x"
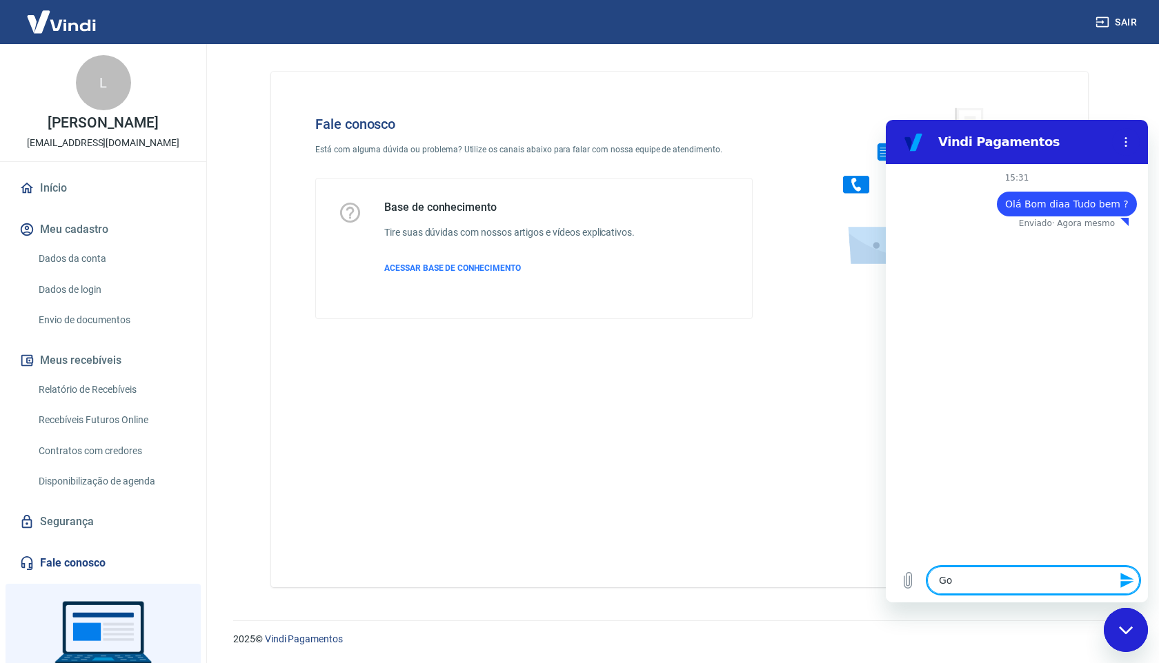
type textarea "Gos"
type textarea "x"
type textarea "Gosa"
type textarea "x"
type textarea "Gosat"
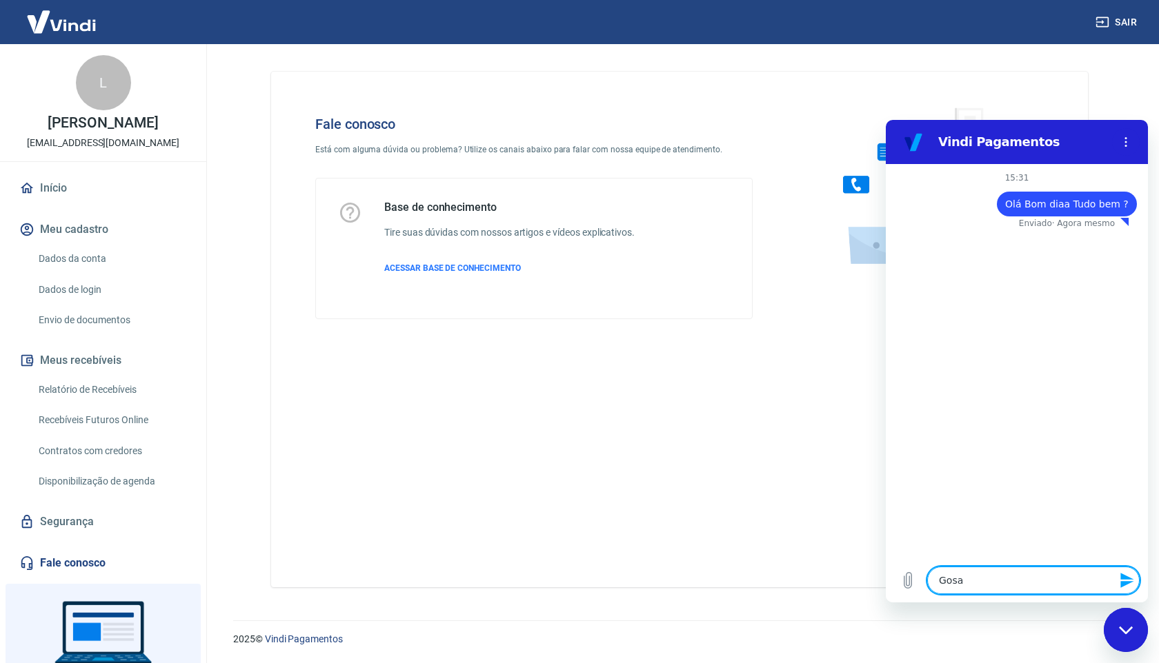
type textarea "x"
type textarea "Gosata"
type textarea "x"
type textarea "Gosatar"
type textarea "x"
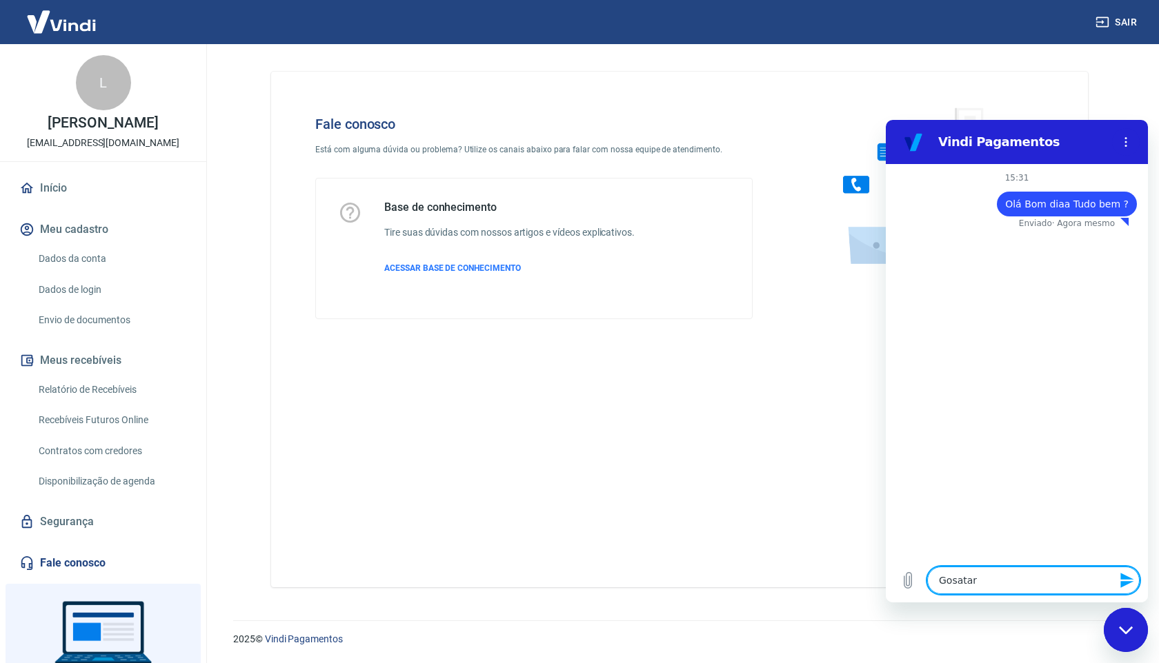
type textarea "Gosatari"
type textarea "x"
type textarea "Gosatar"
type textarea "x"
type textarea "Gosata"
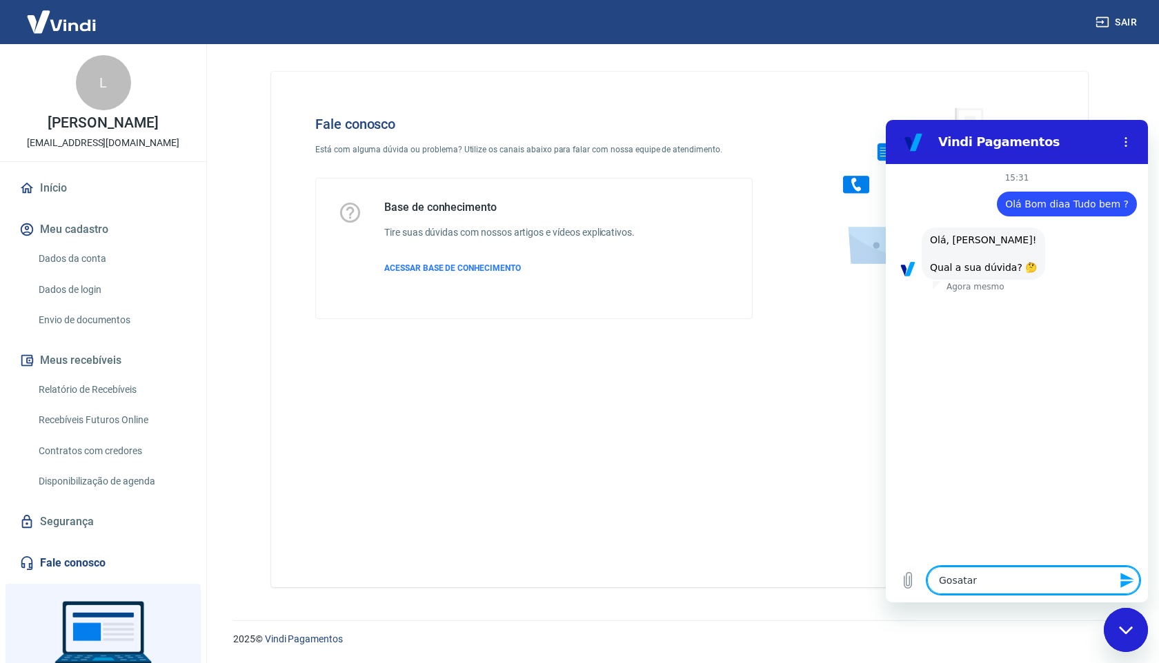
type textarea "x"
type textarea "Gosat"
type textarea "x"
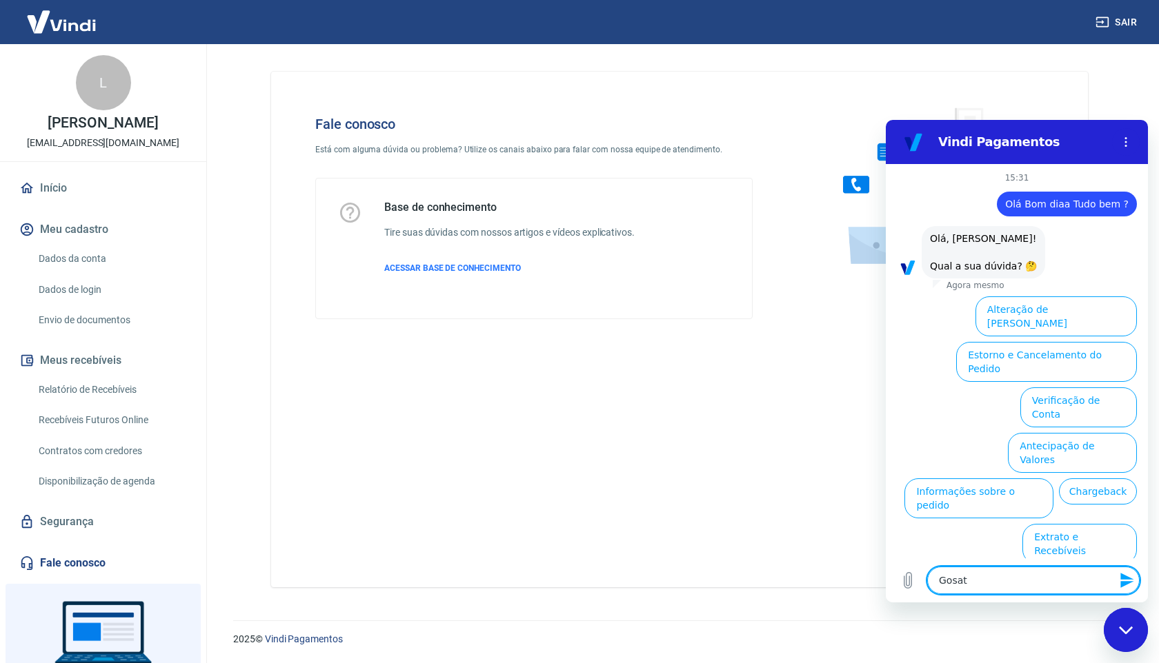
type textarea "Gosa"
type textarea "x"
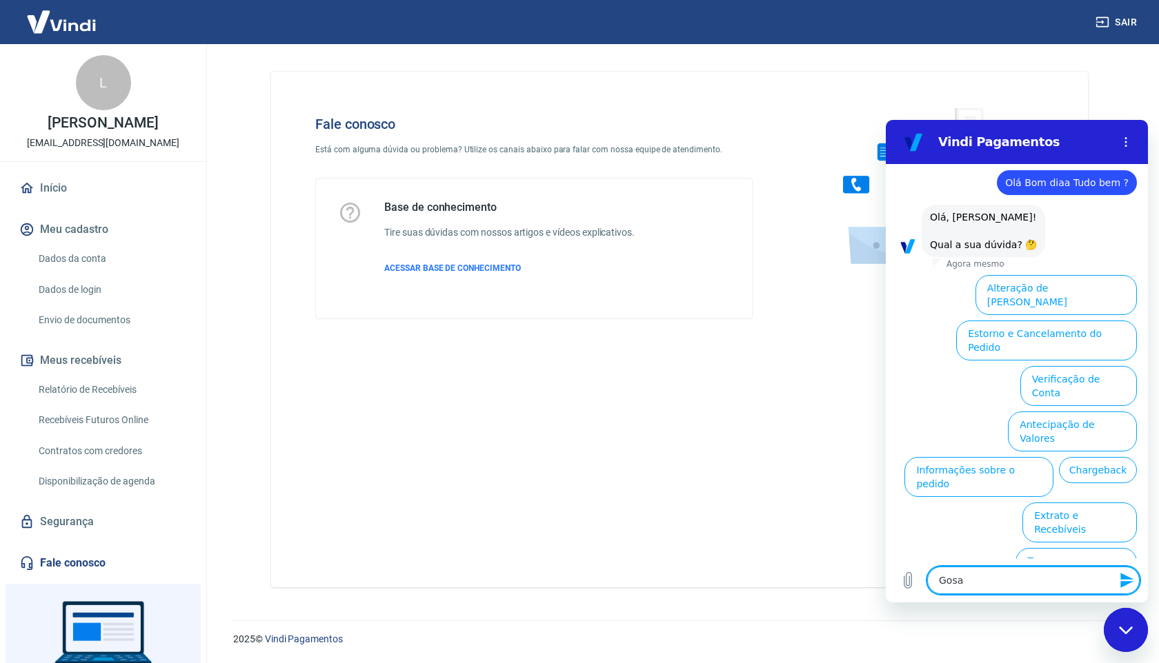
type textarea "Gos"
type textarea "x"
type textarea "Gost"
type textarea "x"
type textarea "Gosta"
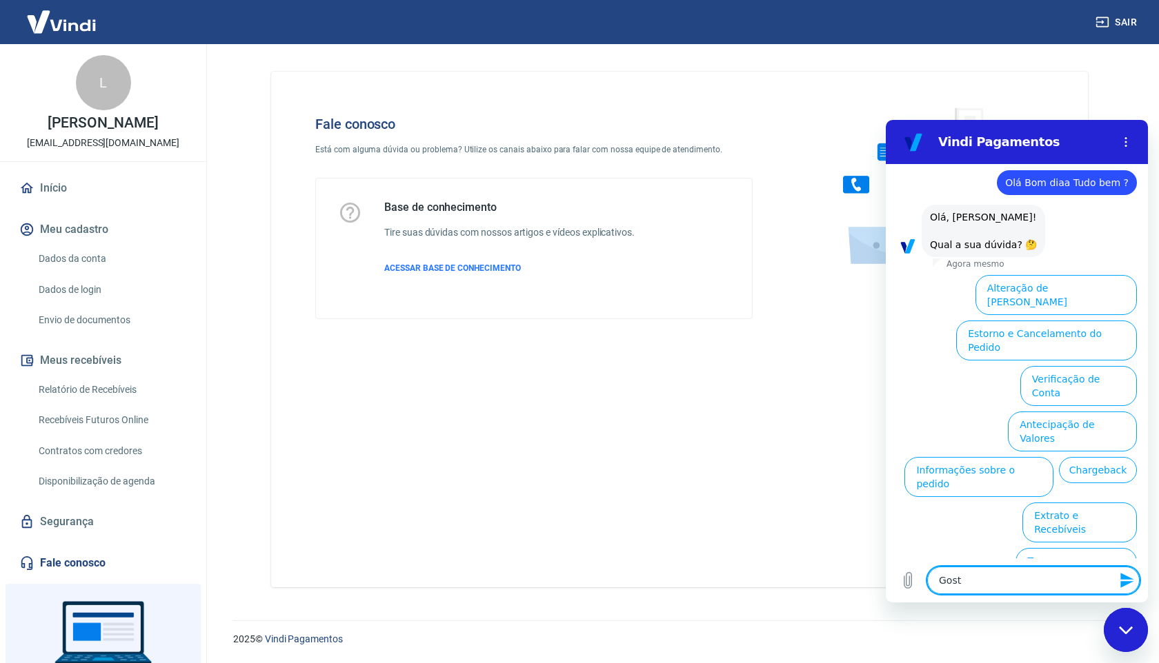
type textarea "x"
type textarea "Gostar"
type textarea "x"
type textarea "Gostari"
type textarea "x"
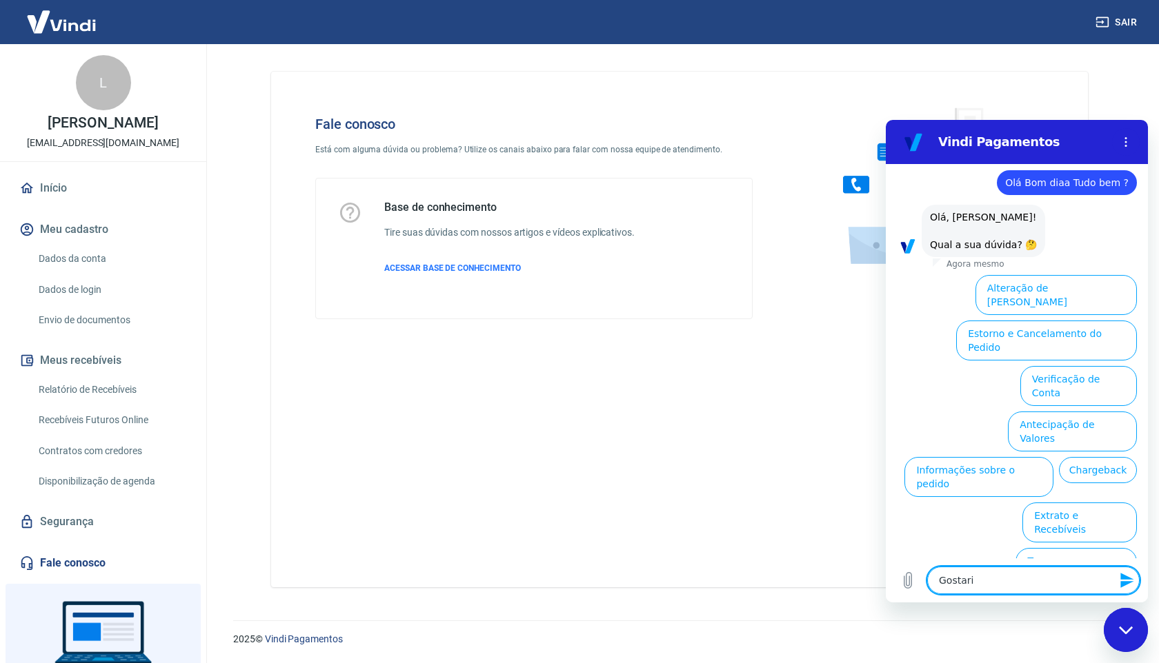
type textarea "Gostaria"
type textarea "x"
type textarea "Gostaria"
type textarea "x"
type textarea "Gostaria"
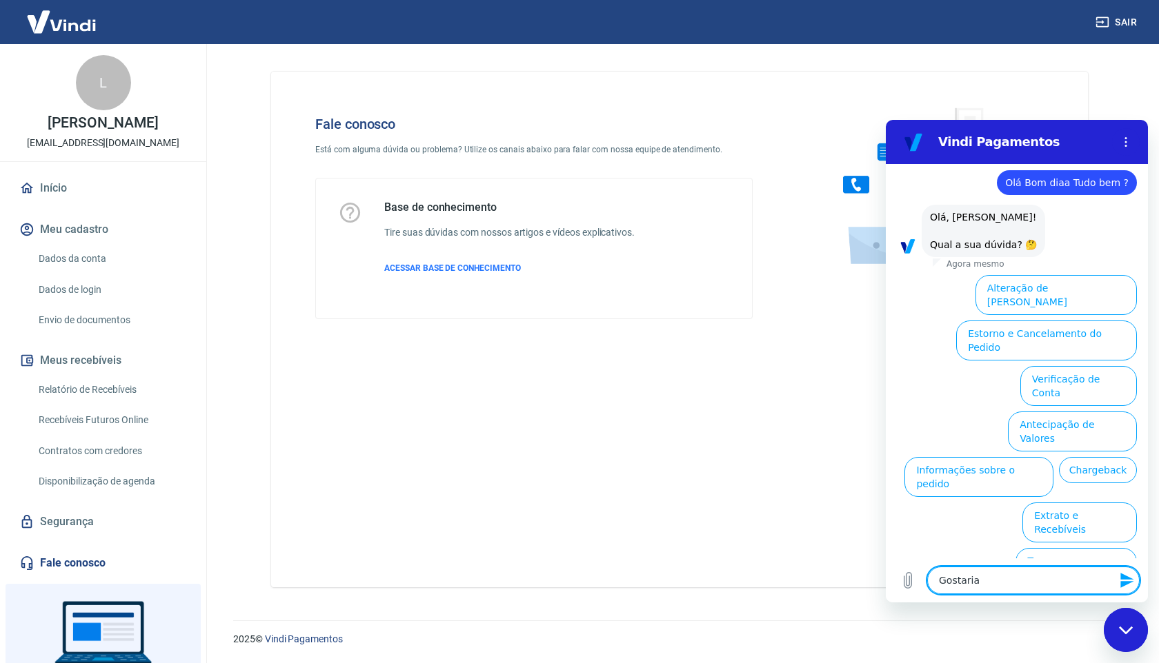
type textarea "x"
type textarea "Gostari"
type textarea "x"
type textarea "Gostar"
type textarea "x"
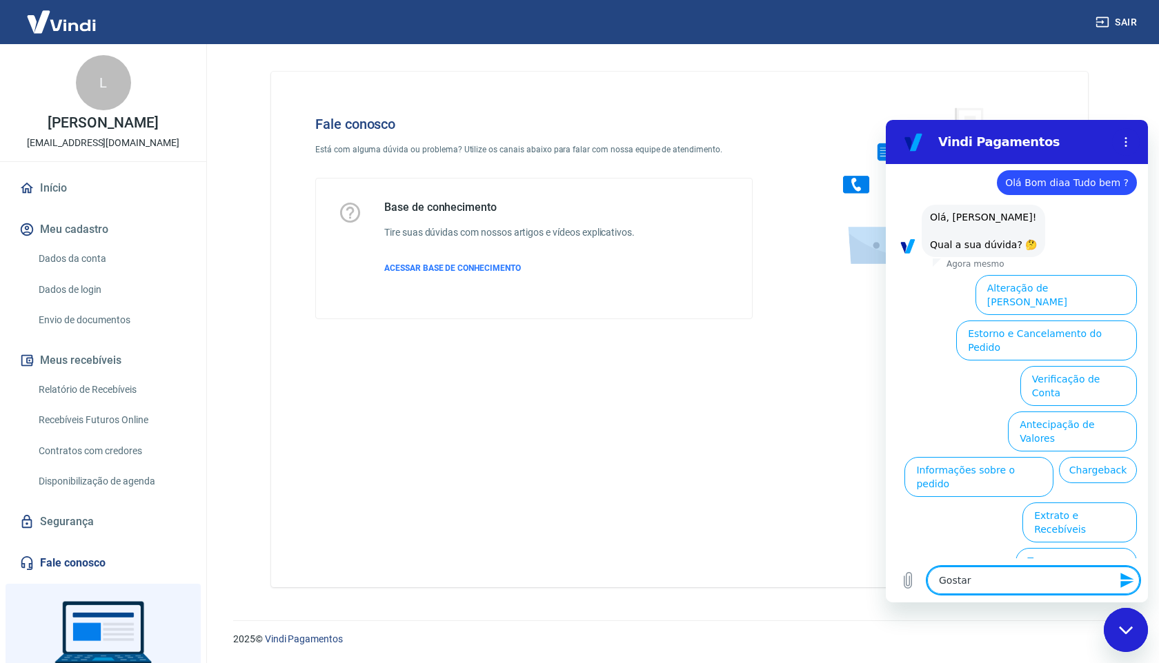
type textarea "Gosta"
type textarea "x"
type textarea "Gost"
type textarea "x"
type textarea "Gos"
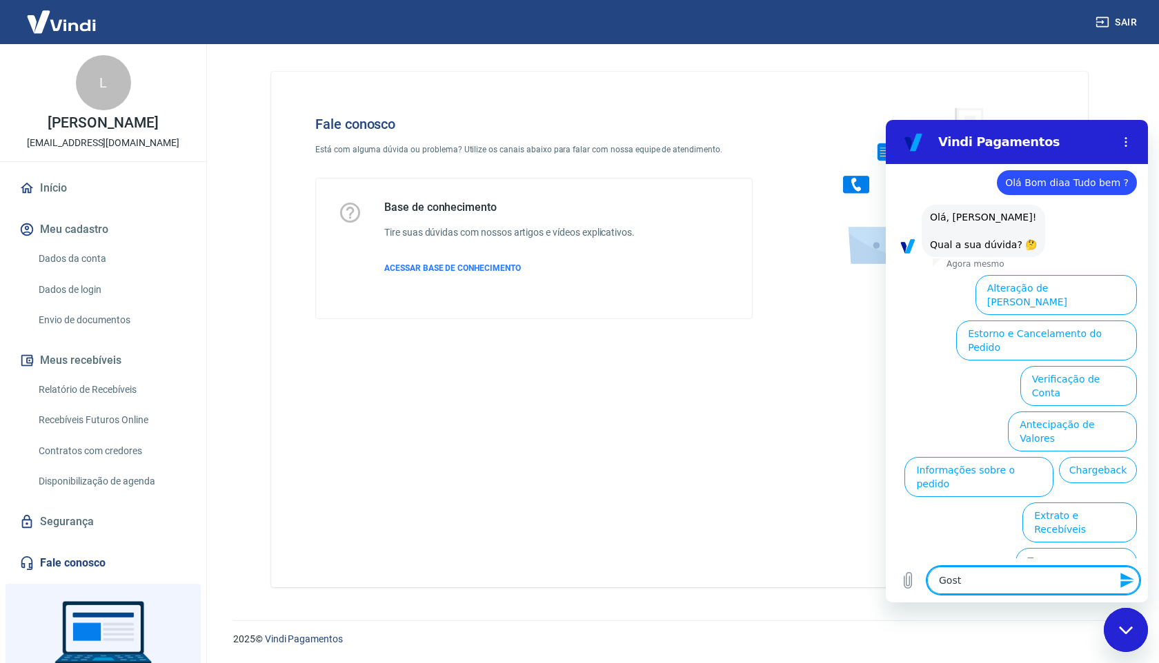
type textarea "x"
type textarea "Go"
type textarea "x"
type textarea "G"
type textarea "x"
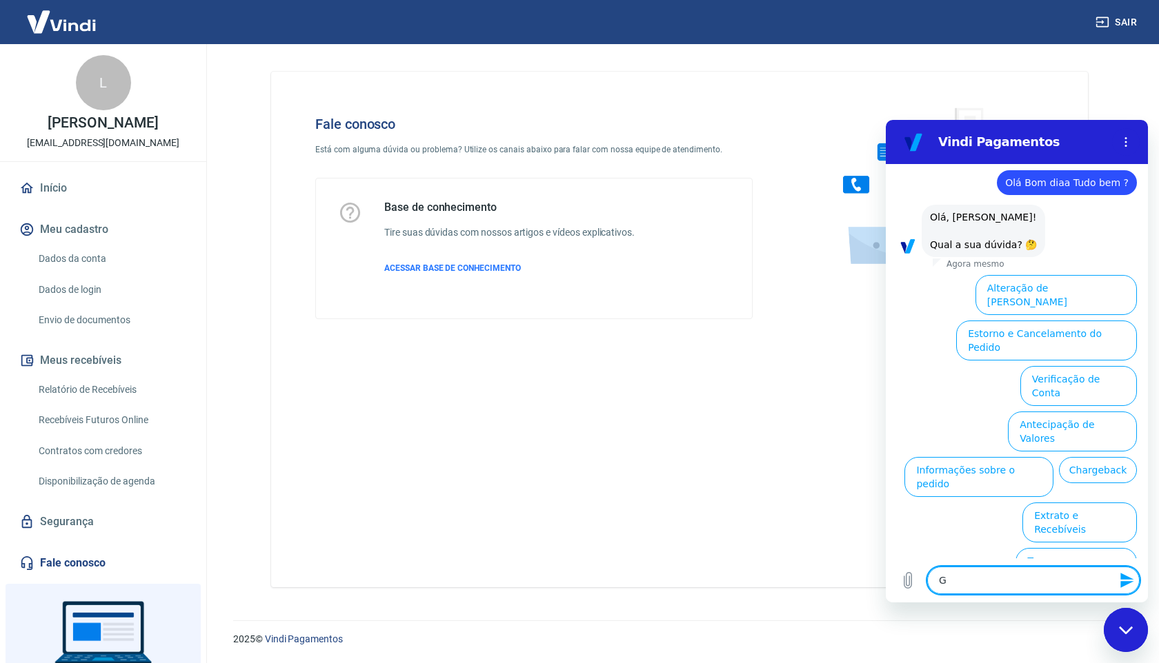
type textarea "x"
type textarea "q"
type textarea "x"
type textarea "qu"
type textarea "x"
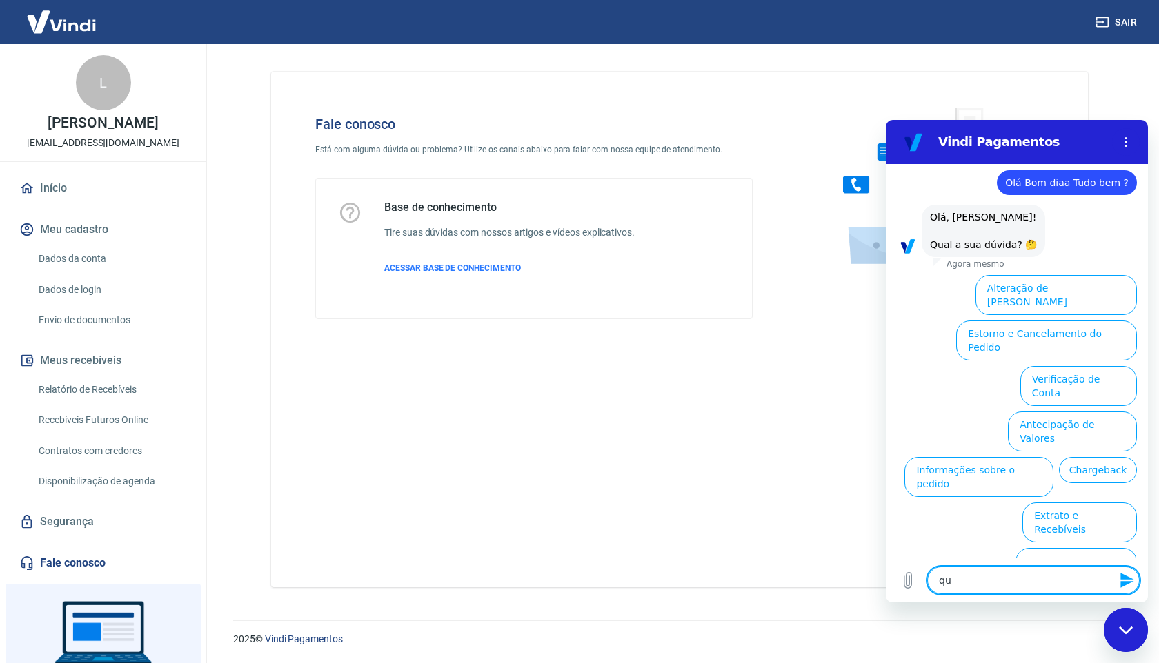
type textarea "que"
type textarea "x"
type textarea "quer"
type textarea "x"
type textarea "quero"
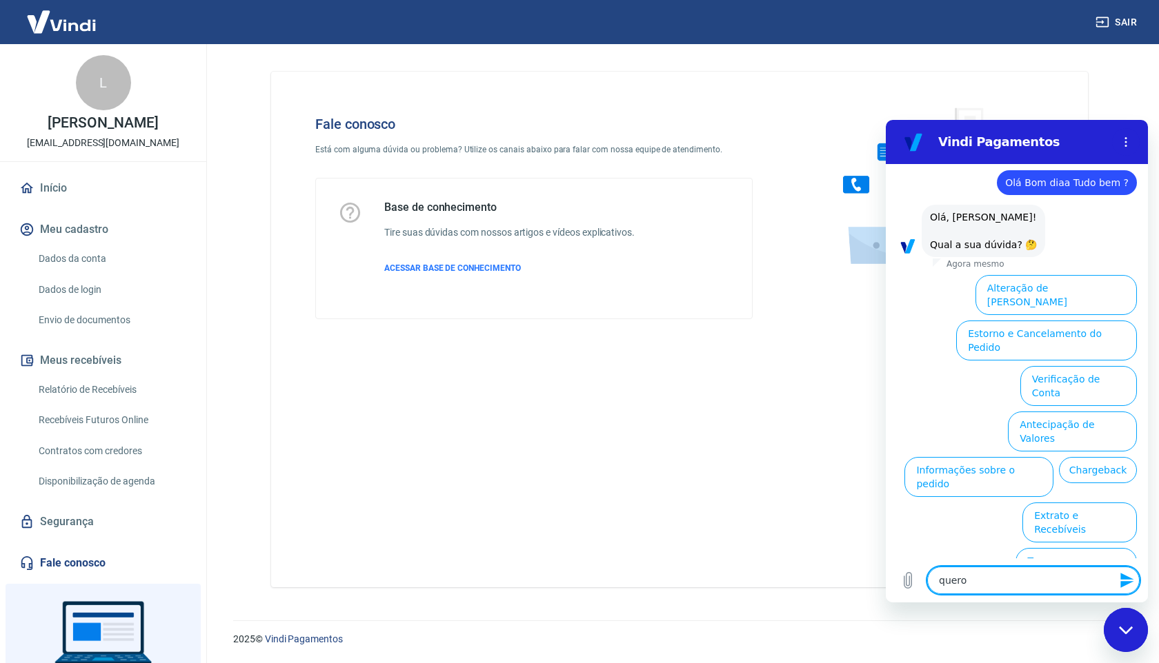
type textarea "x"
type textarea "quero"
type textarea "x"
type textarea "quero u"
type textarea "x"
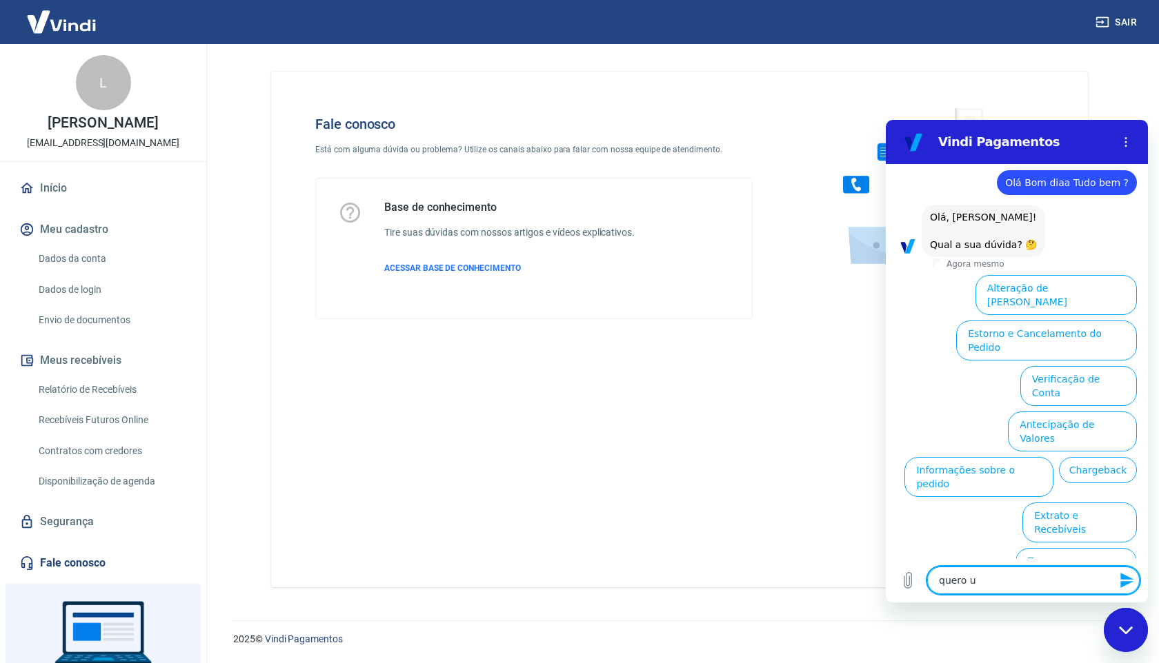
type textarea "quero um"
type textarea "x"
type textarea "quero um"
type textarea "x"
type textarea "quero um a"
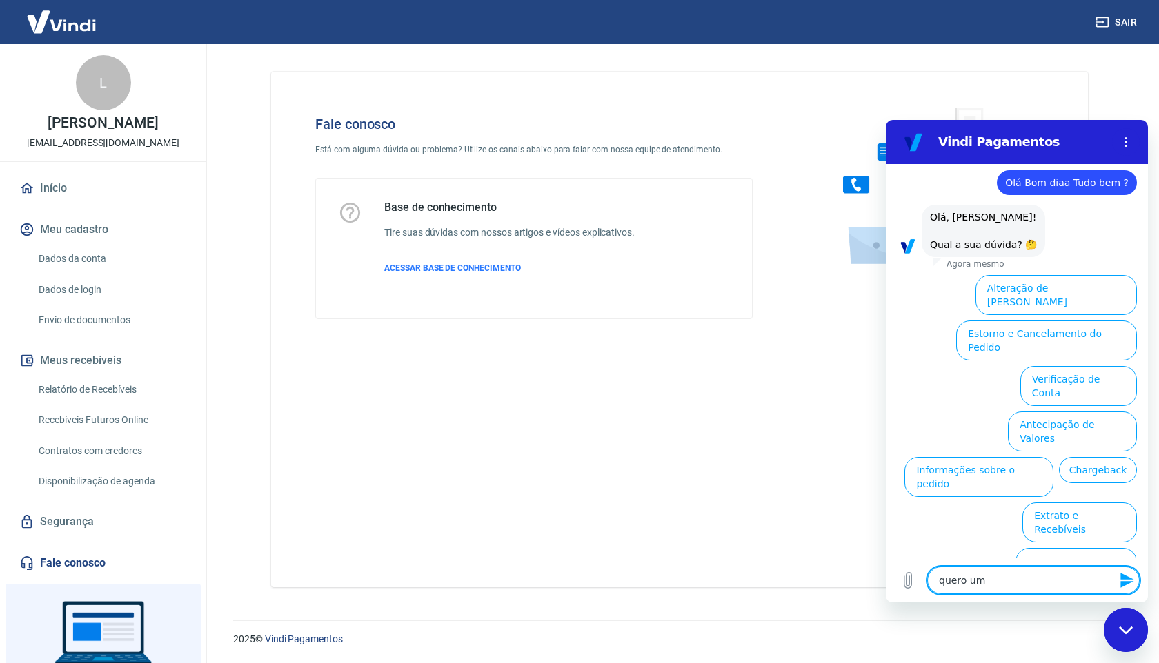
type textarea "x"
type textarea "quero um an"
type textarea "x"
type textarea "quero um ana"
type textarea "x"
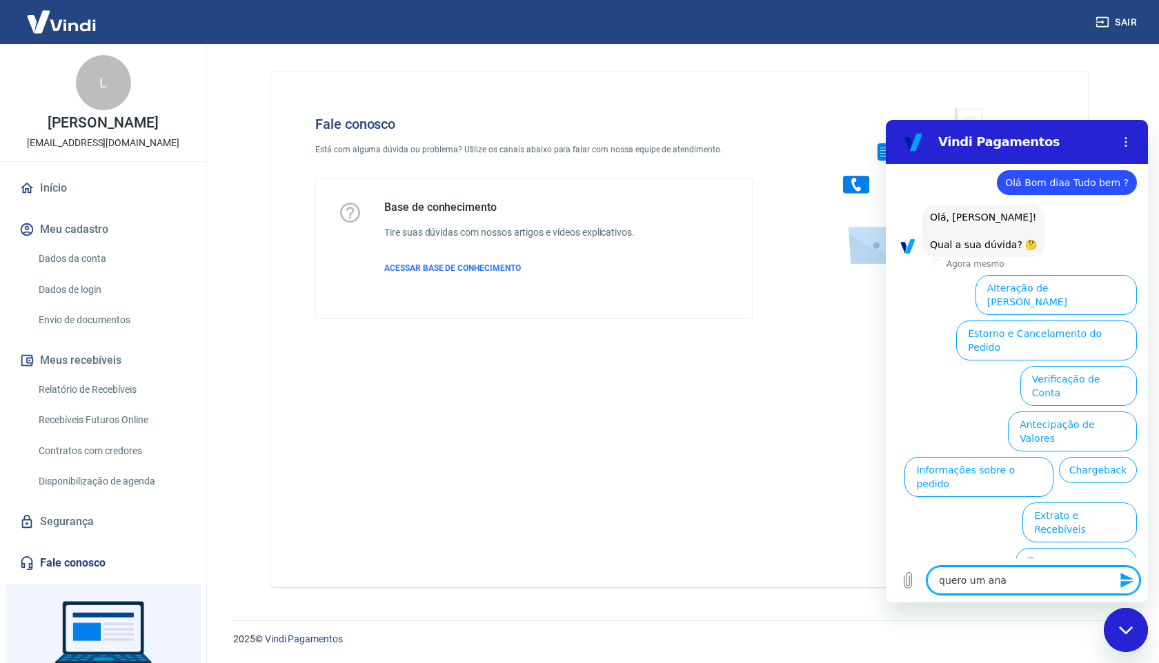
type textarea "quero um anal"
type textarea "x"
type textarea "quero um anali"
type textarea "x"
type textarea "quero um analis"
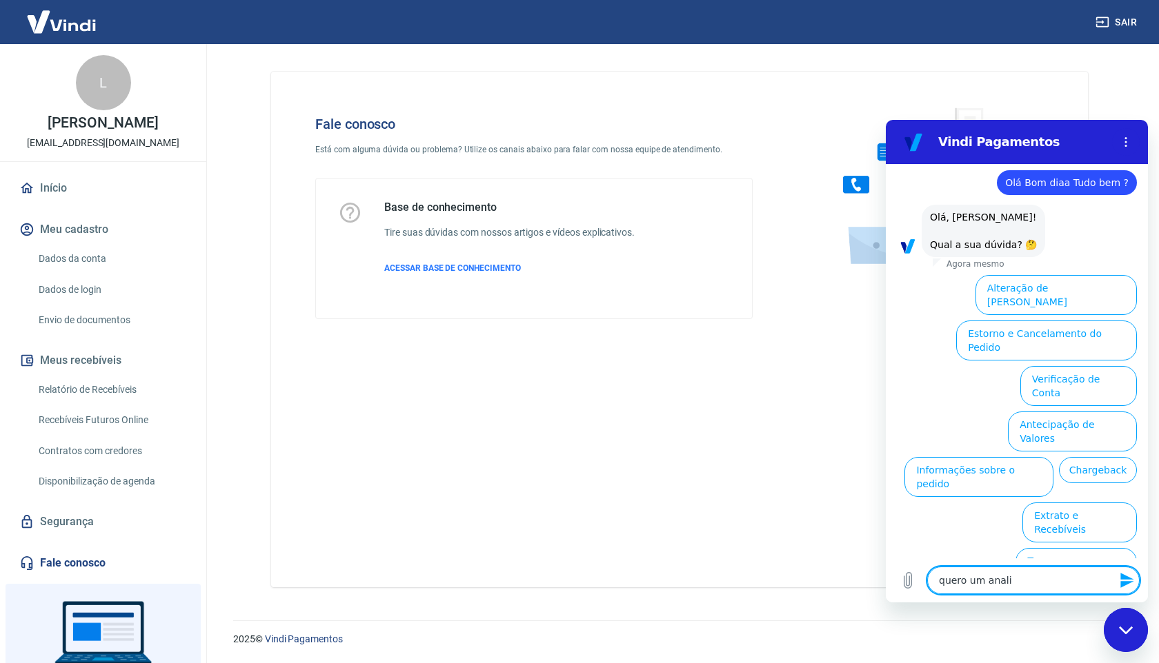
type textarea "x"
type textarea "quero um analist"
type textarea "x"
type textarea "quero um analista"
type textarea "x"
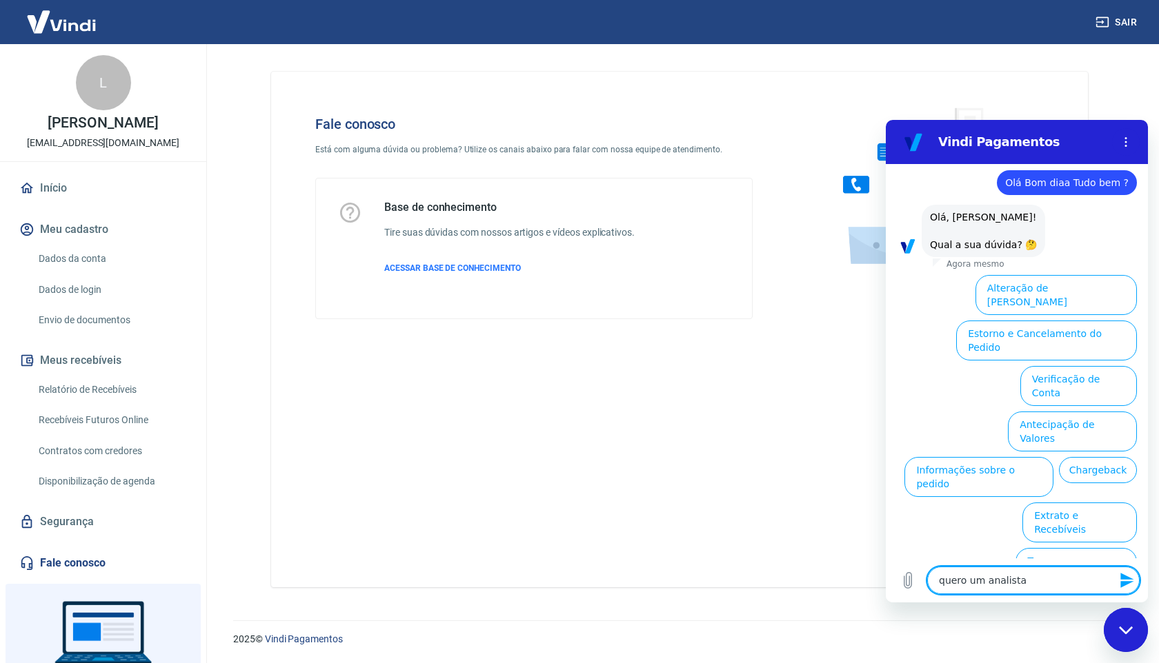
type textarea "quero um analista"
type textarea "x"
type textarea "quero um analista"
click at [1127, 584] on icon "Enviar mensagem" at bounding box center [1126, 580] width 13 height 15
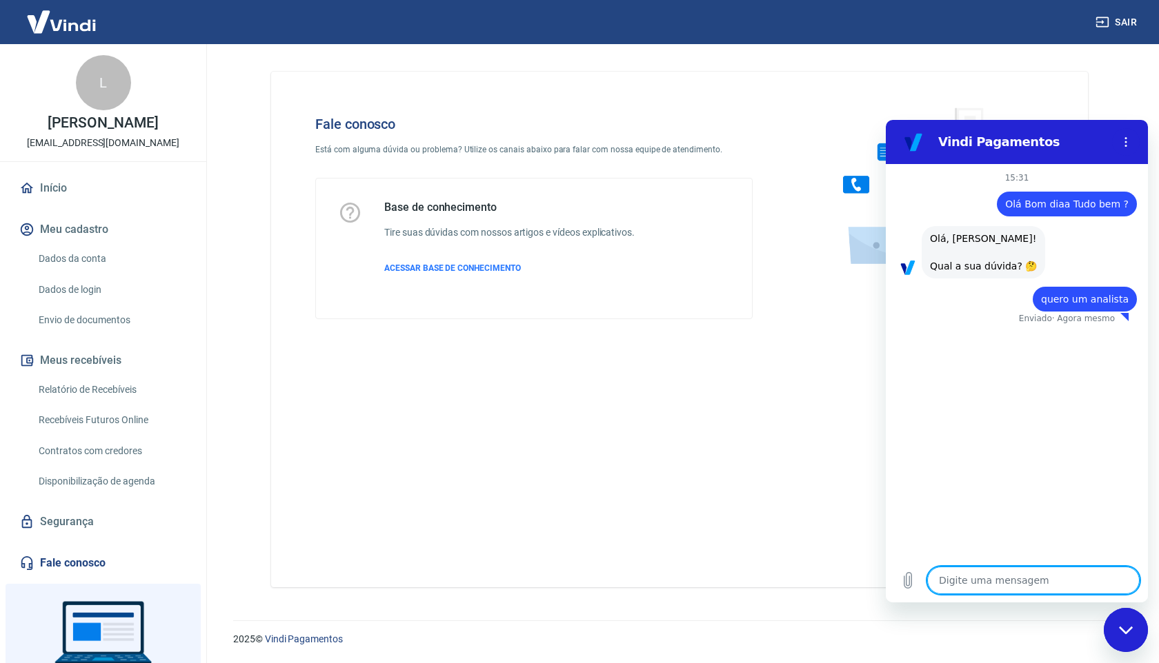
type textarea "x"
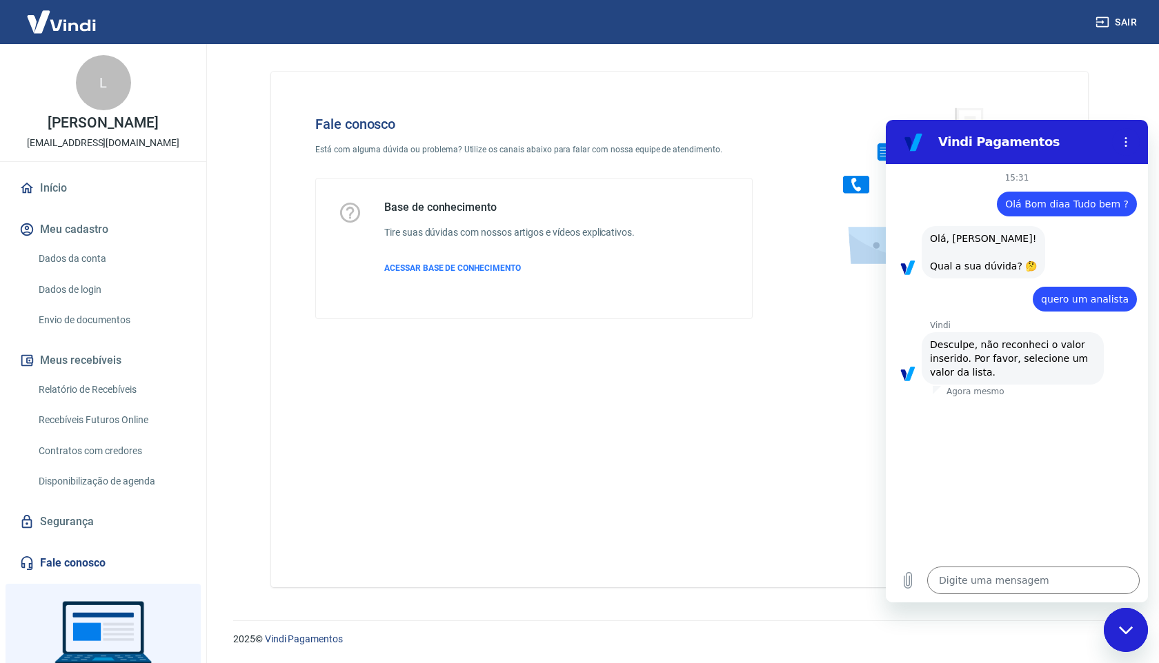
drag, startPoint x: 993, startPoint y: 360, endPoint x: 1002, endPoint y: 360, distance: 9.0
click at [1002, 360] on span "Desculpe, não reconheci o valor inserido. Por favor, selecione um valor da list…" at bounding box center [1010, 358] width 161 height 39
click at [966, 379] on div "Vindi diz: Desculpe, não reconheci o valor inserido. Por favor, selecione um va…" at bounding box center [1012, 358] width 182 height 52
drag, startPoint x: 1031, startPoint y: 359, endPoint x: 1084, endPoint y: 359, distance: 52.4
click at [1077, 359] on div "Vindi diz: Desculpe, não reconheci o valor inserido. Por favor, selecione um va…" at bounding box center [1012, 358] width 182 height 52
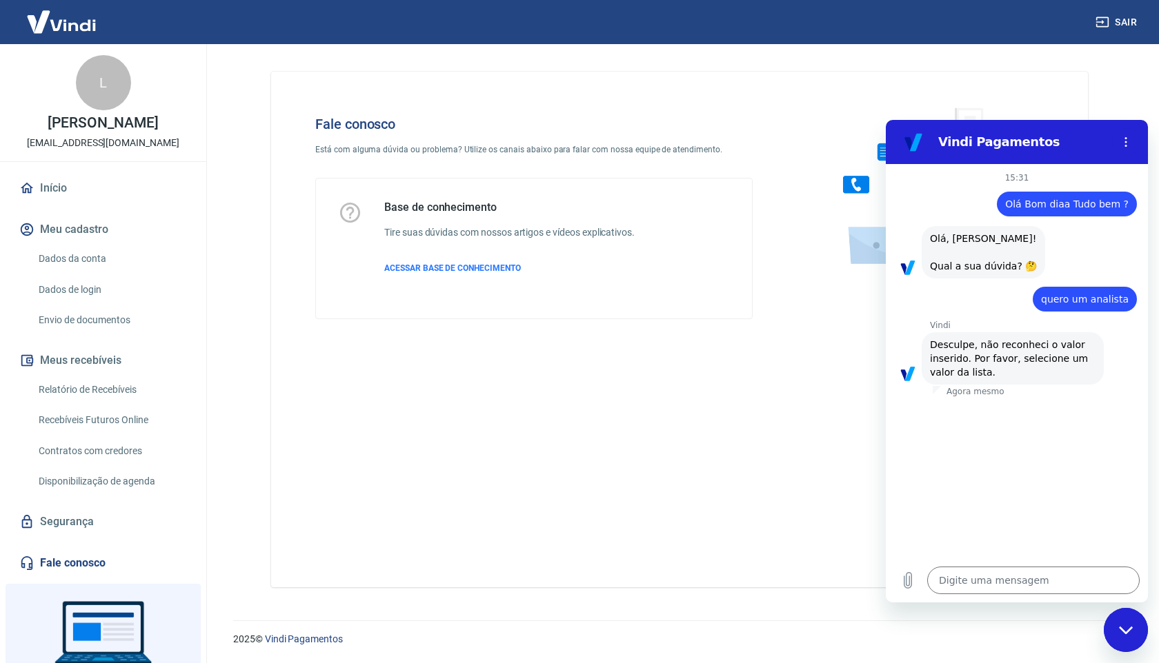
click at [950, 372] on span "Desculpe, não reconheci o valor inserido. Por favor, selecione um valor da list…" at bounding box center [1010, 358] width 161 height 39
click at [959, 570] on textarea at bounding box center [1033, 581] width 212 height 28
type textarea "q"
type textarea "x"
type textarea "qu"
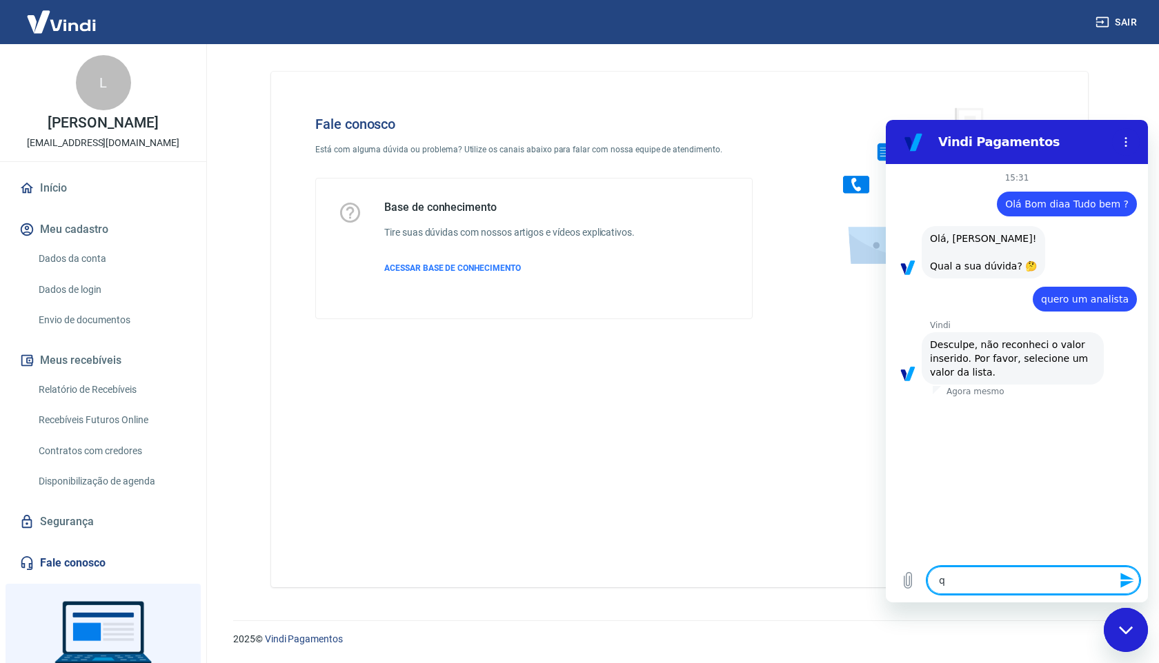
type textarea "x"
type textarea "qua"
type textarea "x"
type textarea "qual"
type textarea "x"
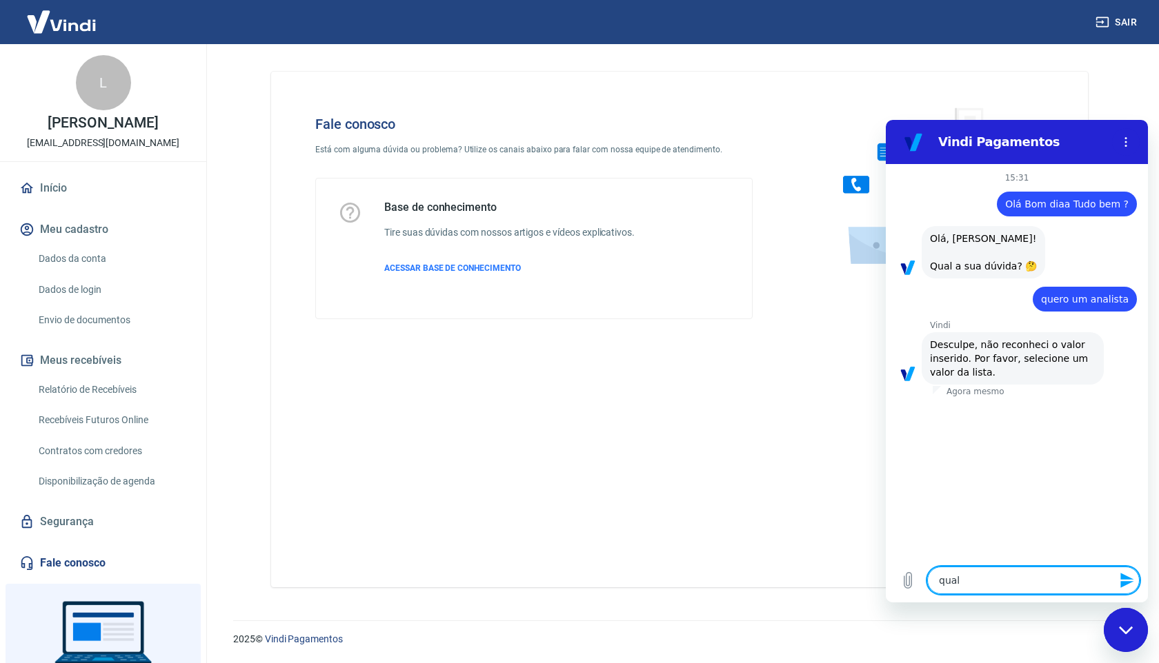
type textarea "qual"
type textarea "x"
type textarea "qual s"
type textarea "x"
type textarea "qual se"
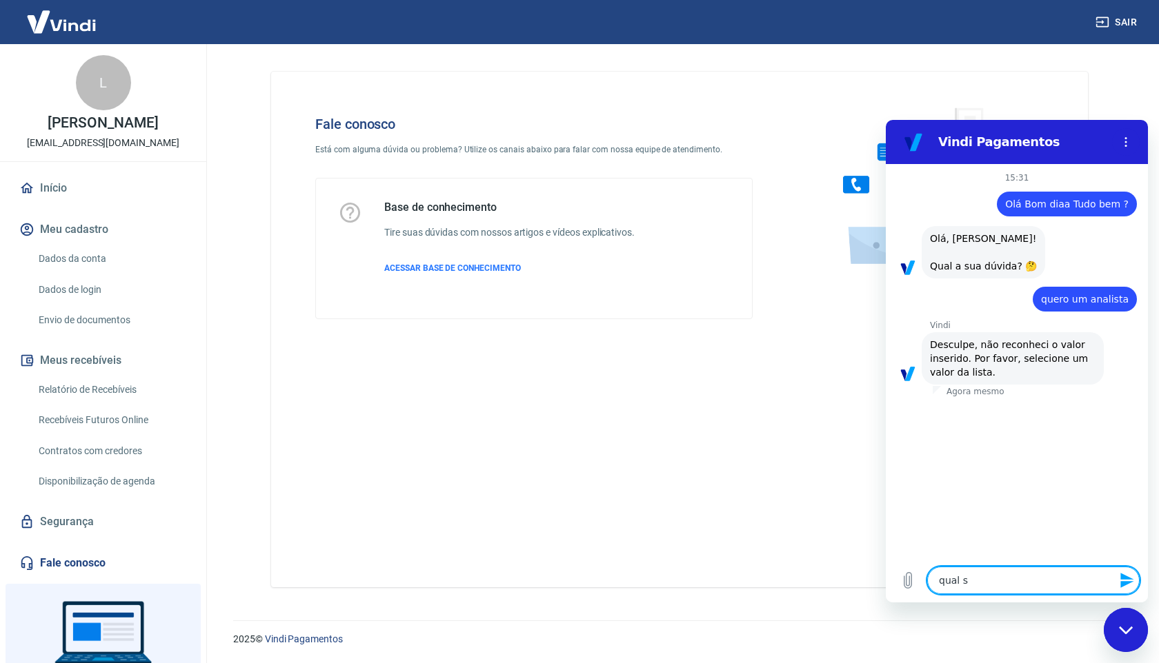
type textarea "x"
type textarea "qual ser"
type textarea "x"
type textarea "qual seri"
type textarea "x"
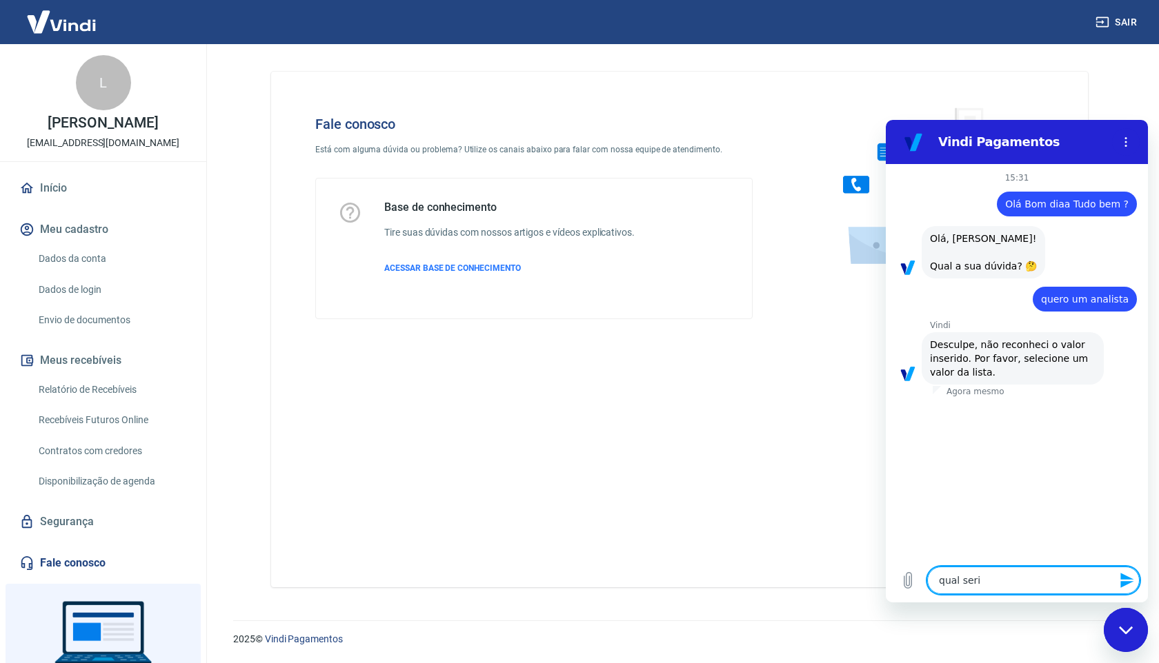
type textarea "qual seria"
type textarea "x"
type textarea "qual seria"
type textarea "x"
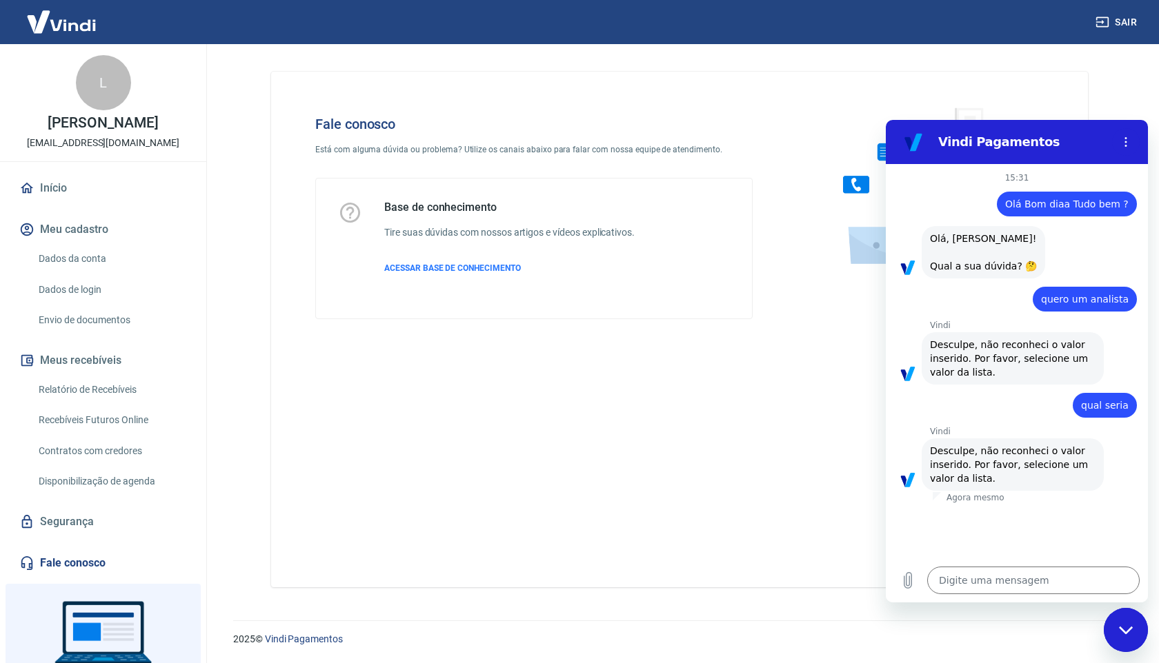
click at [1132, 632] on icon "Fechar janela de mensagens" at bounding box center [1126, 630] width 14 height 9
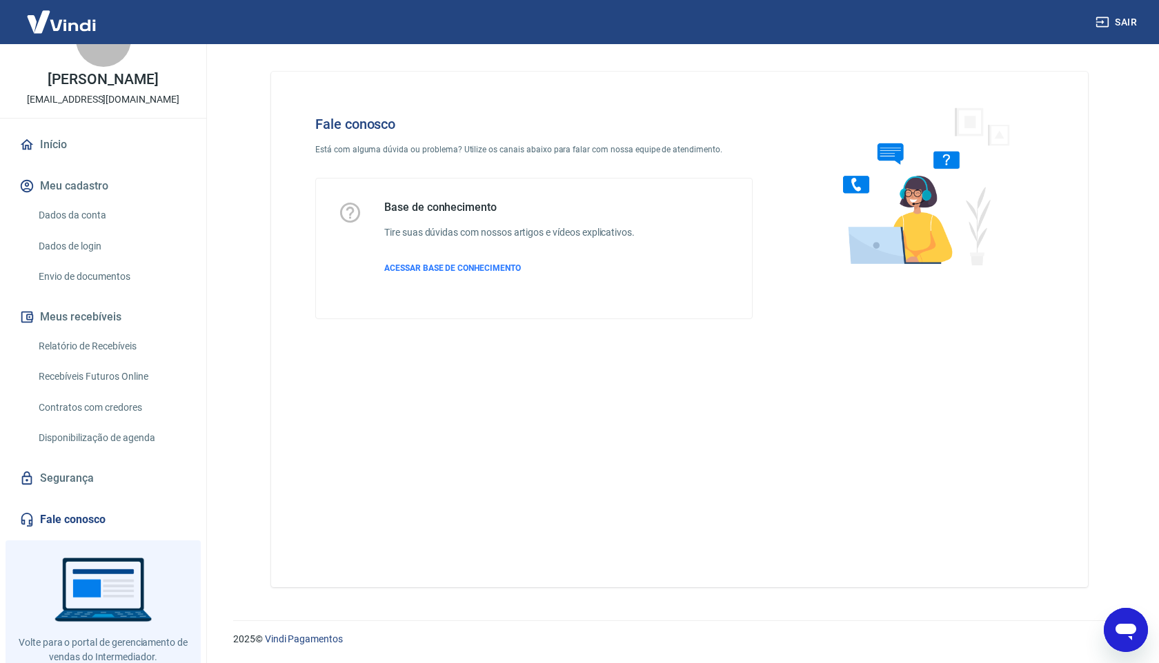
scroll to position [47, 0]
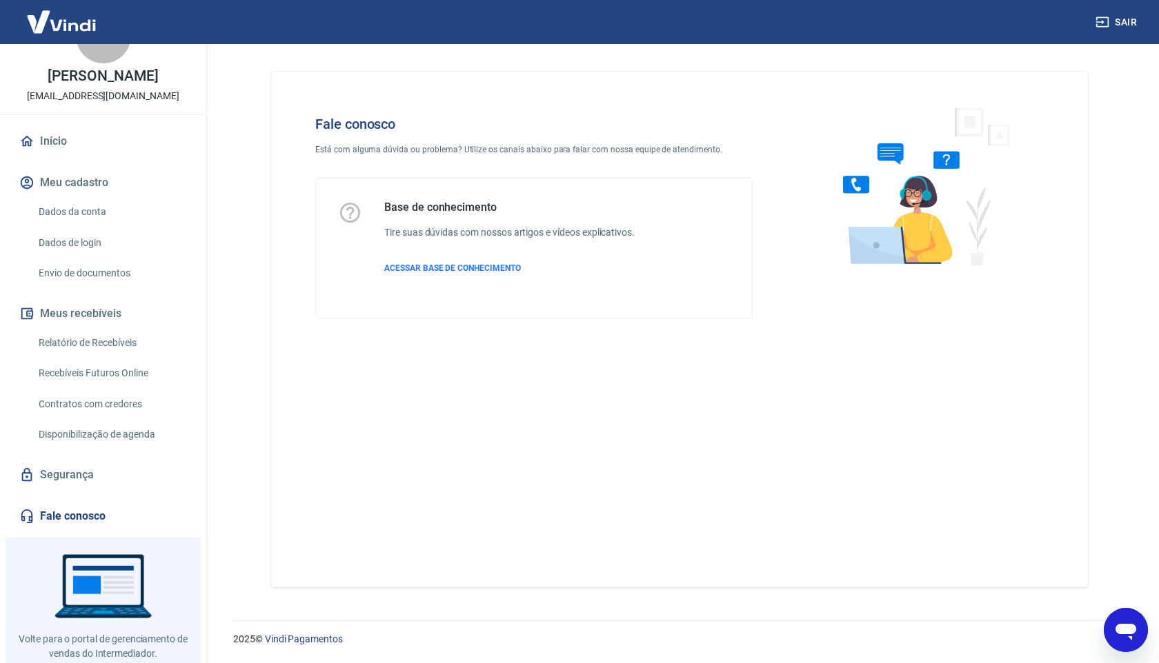
click at [106, 364] on link "Recebíveis Futuros Online" at bounding box center [111, 373] width 157 height 28
click at [86, 349] on link "Relatório de Recebíveis" at bounding box center [111, 343] width 157 height 28
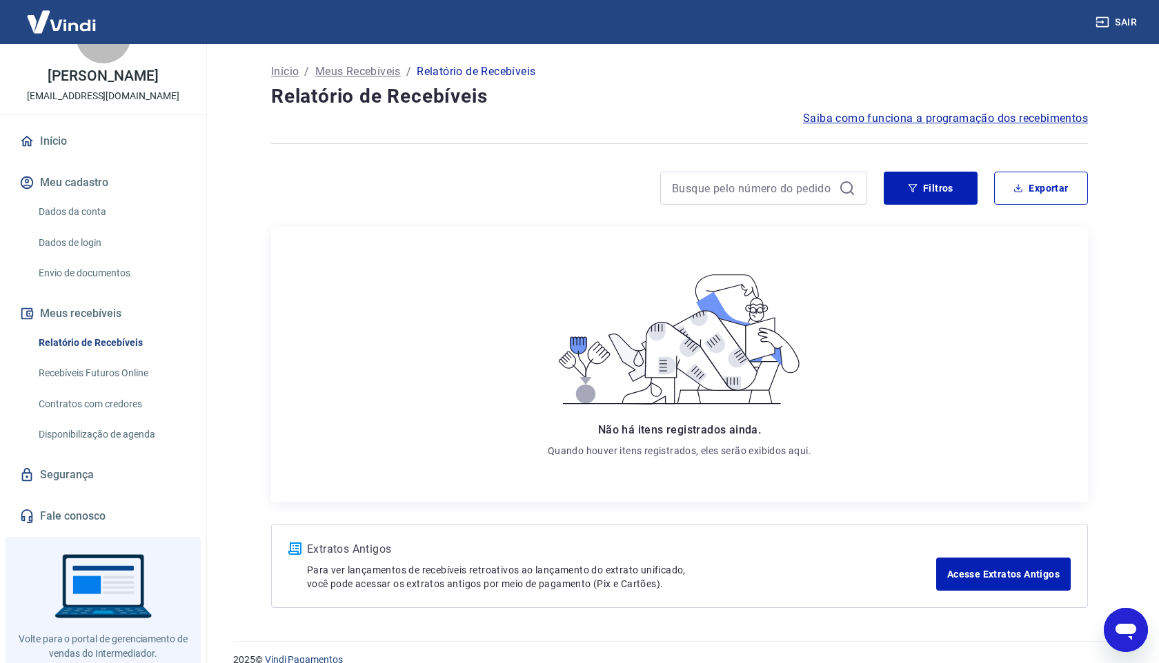
click at [108, 377] on link "Recebíveis Futuros Online" at bounding box center [111, 373] width 157 height 28
type textarea "x"
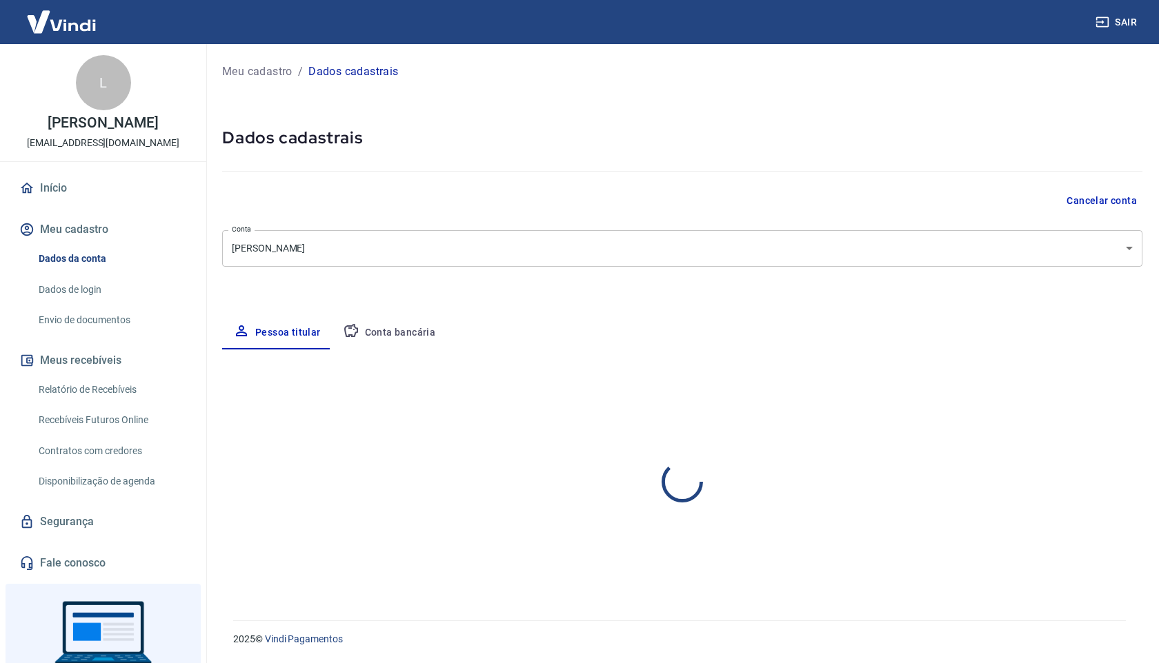
select select "GO"
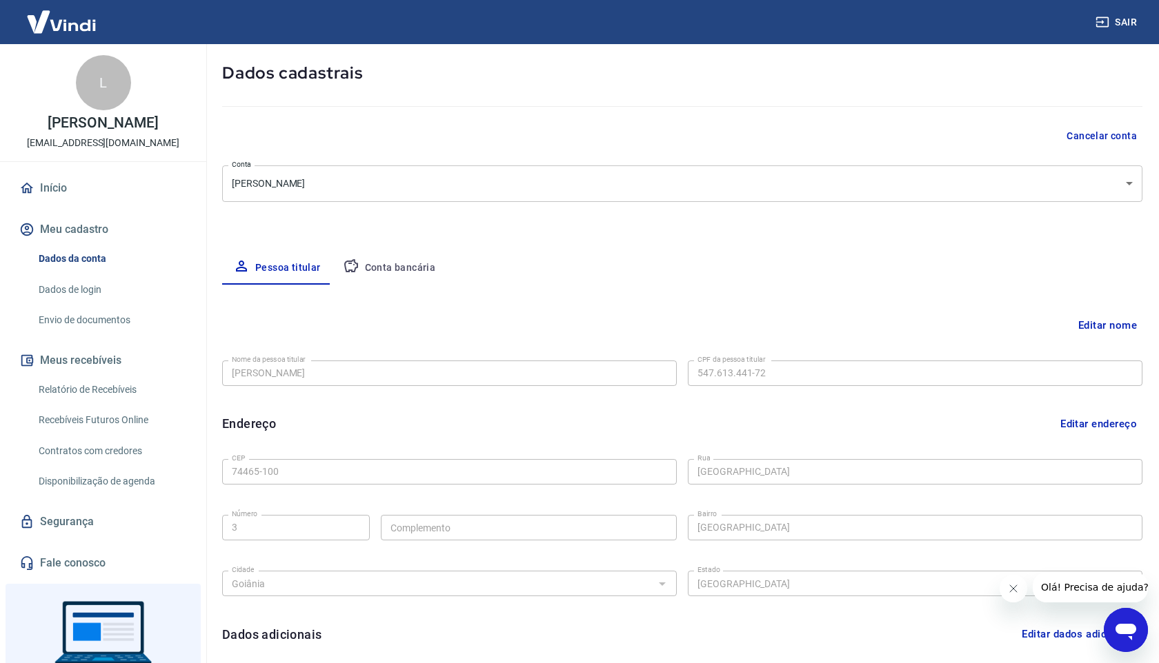
scroll to position [219, 0]
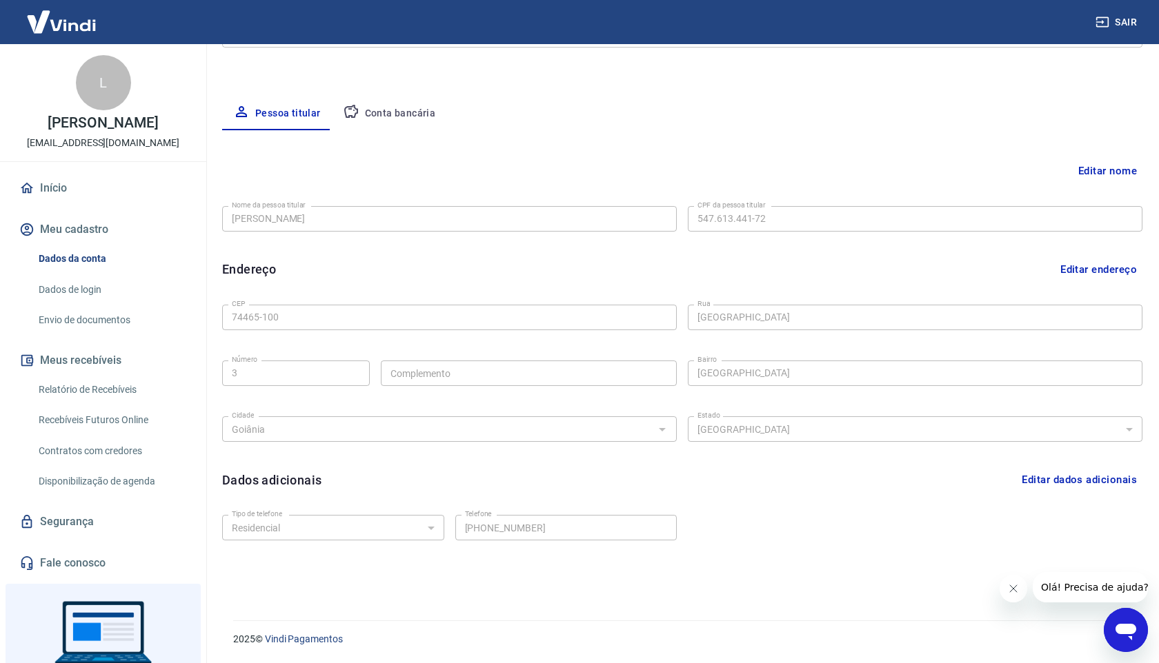
click at [380, 112] on button "Conta bancária" at bounding box center [389, 113] width 115 height 33
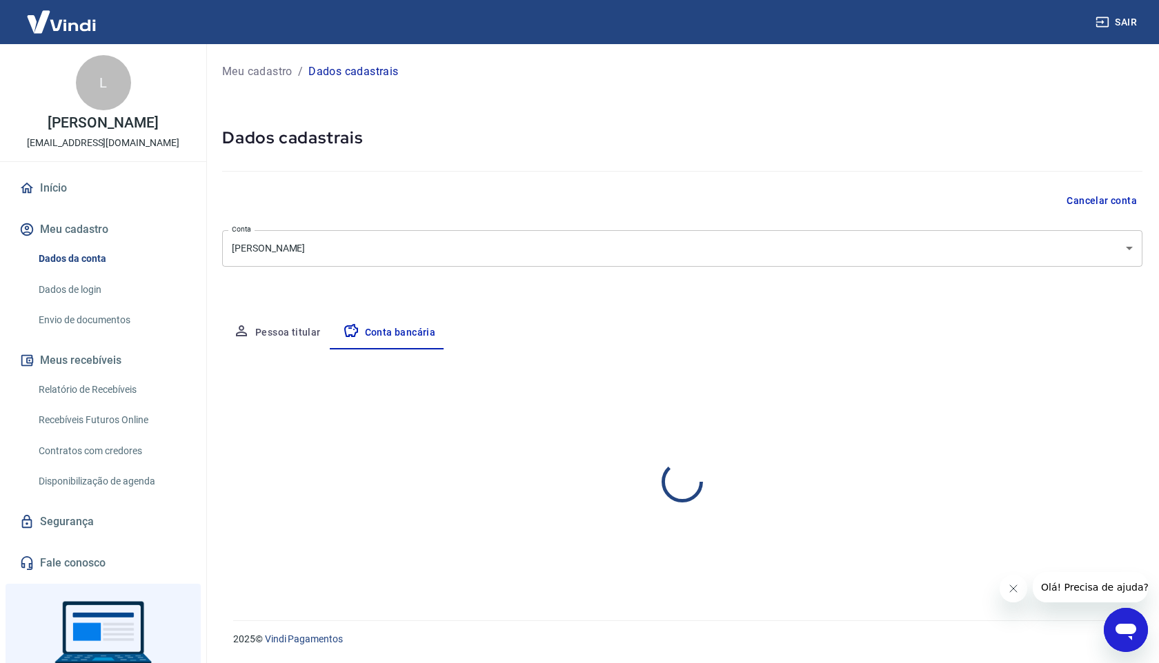
scroll to position [0, 0]
select select "1"
click at [288, 327] on button "Pessoa titular" at bounding box center [277, 333] width 110 height 33
select select "GO"
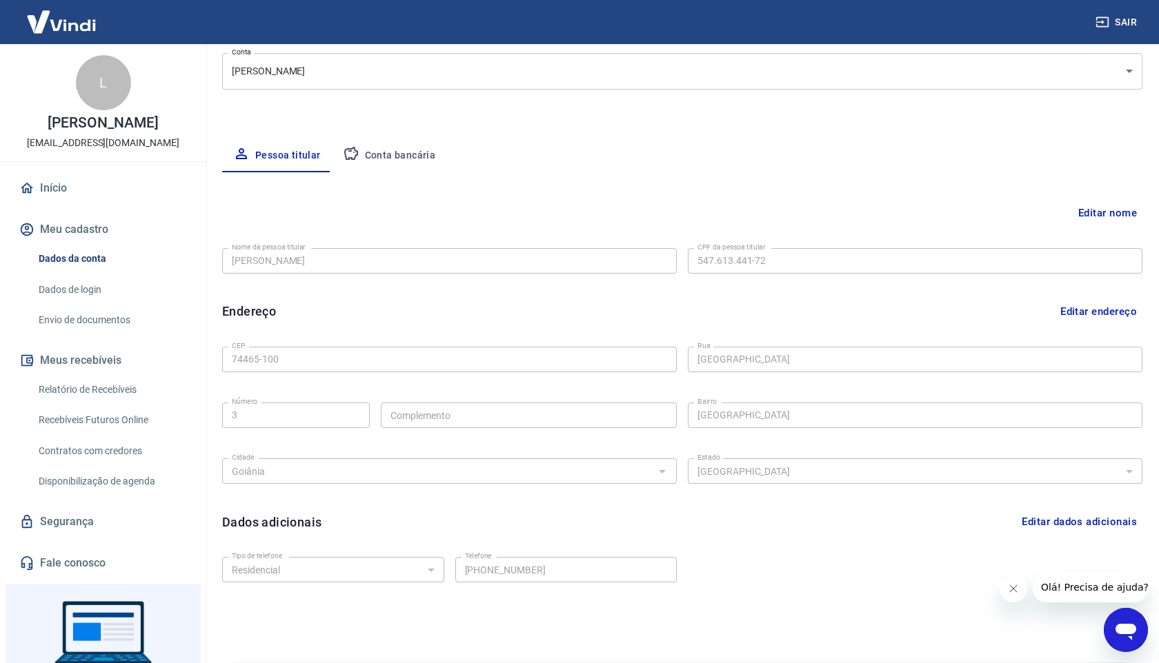
scroll to position [219, 0]
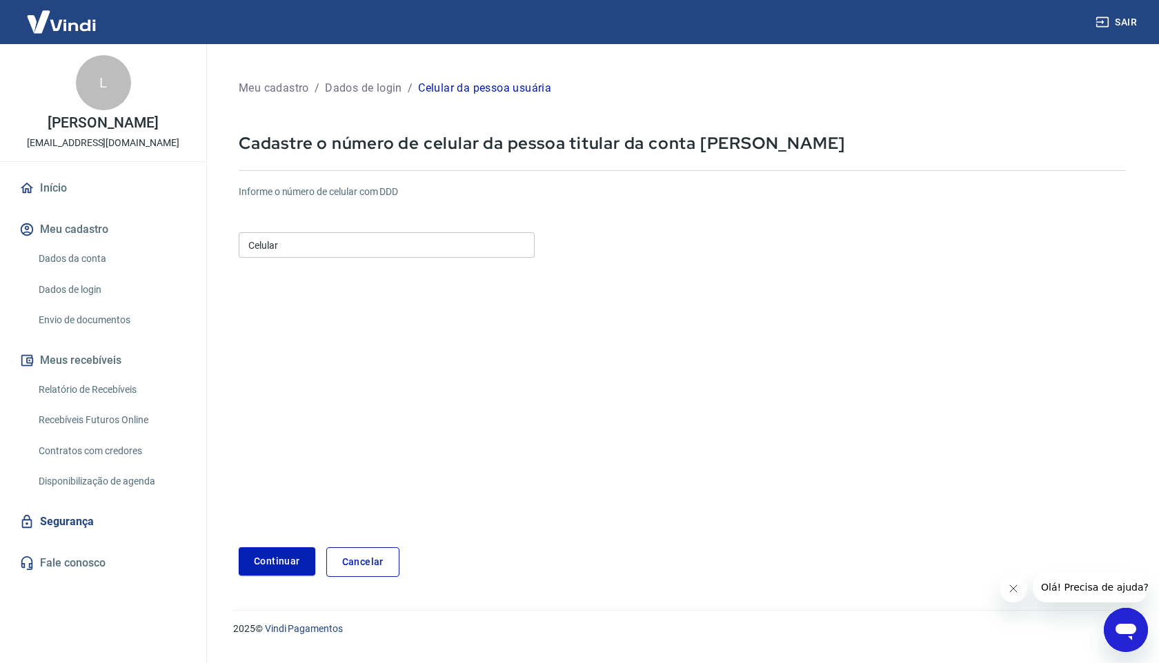
click at [306, 249] on input "Celular" at bounding box center [387, 245] width 296 height 26
type input "[PHONE_NUMBER]"
click at [279, 569] on button "Continuar" at bounding box center [277, 562] width 77 height 28
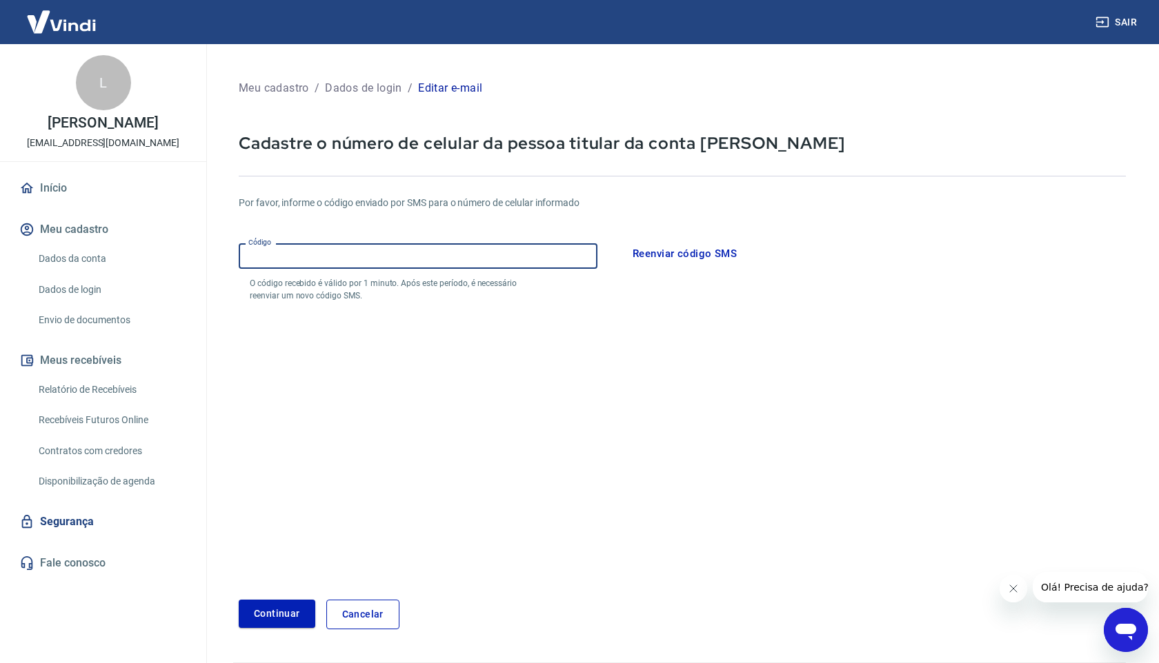
click at [299, 262] on input "Código" at bounding box center [418, 256] width 359 height 26
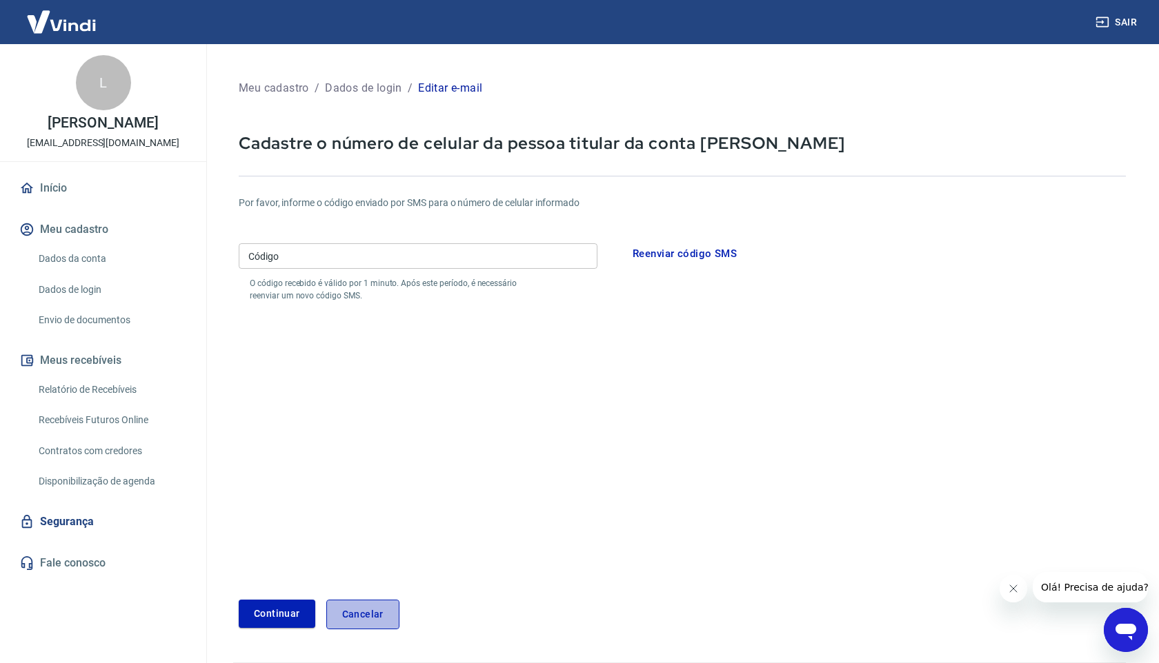
click at [381, 619] on link "Cancelar" at bounding box center [362, 615] width 73 height 30
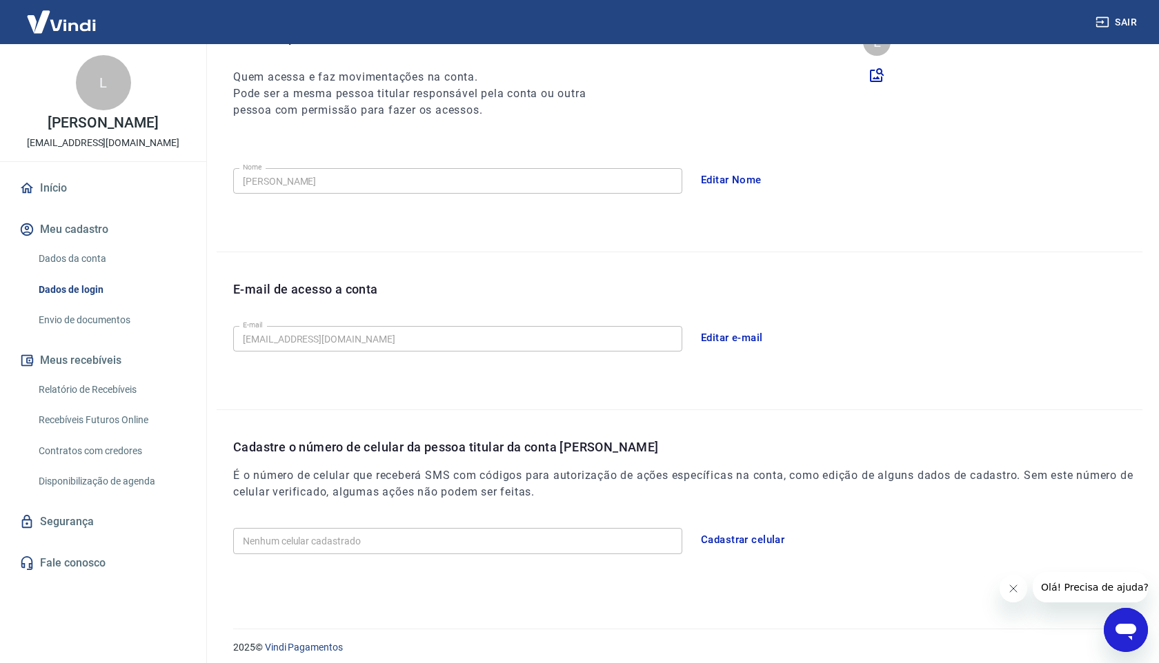
scroll to position [172, 0]
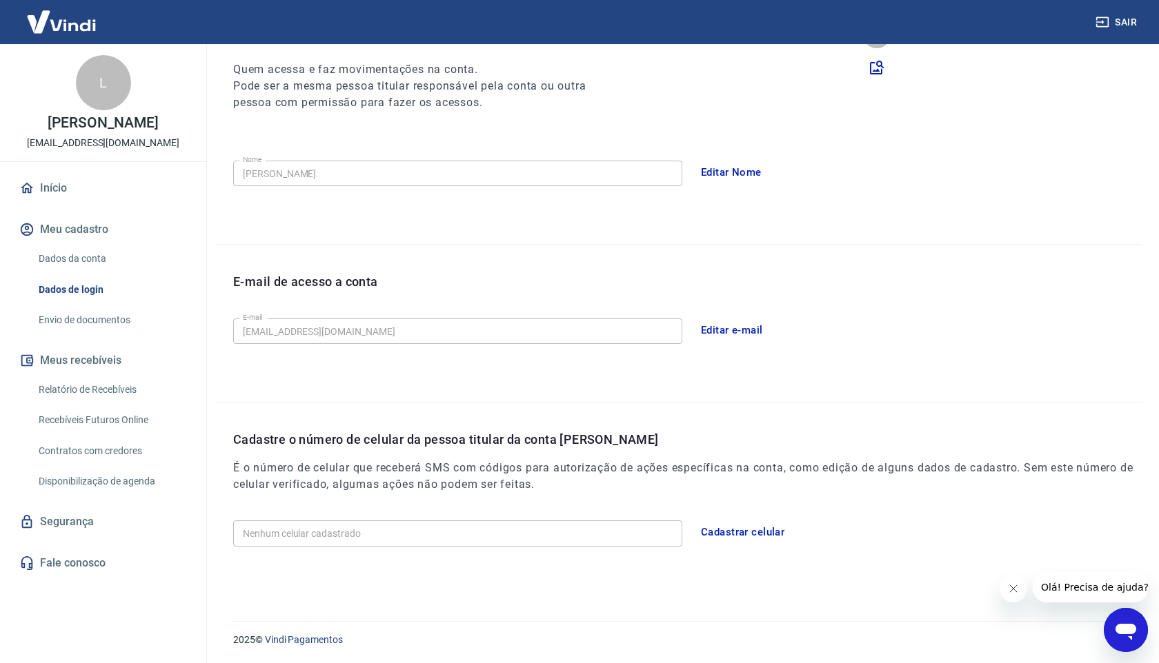
click at [79, 317] on link "Envio de documentos" at bounding box center [111, 320] width 157 height 28
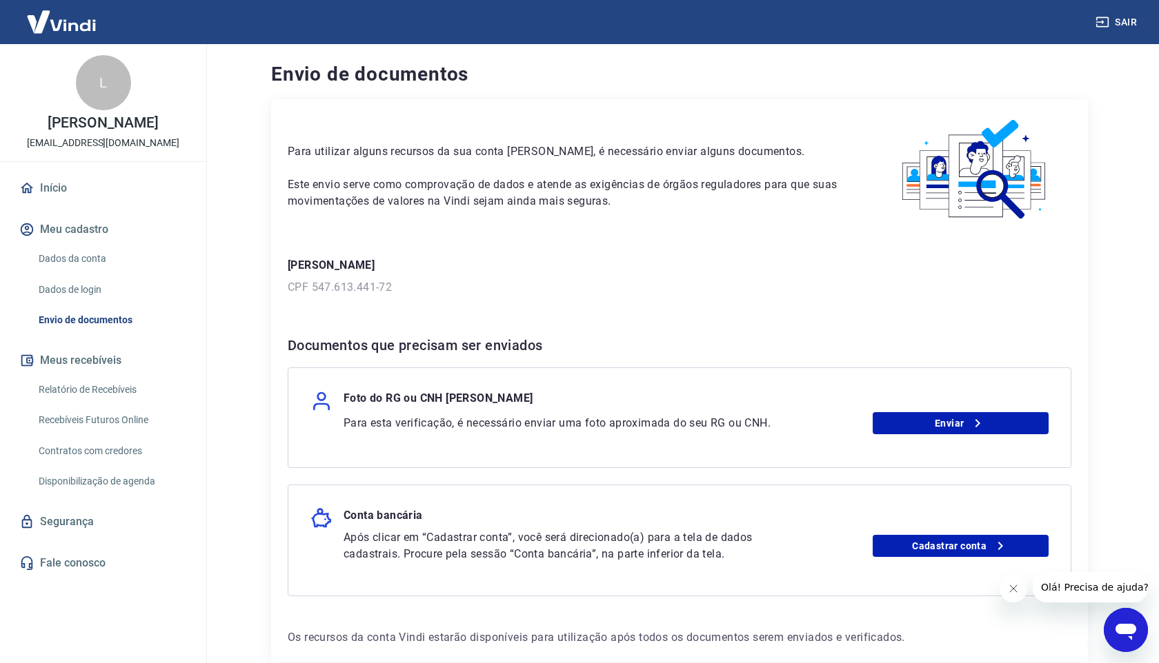
scroll to position [75, 0]
